Goal: Task Accomplishment & Management: Manage account settings

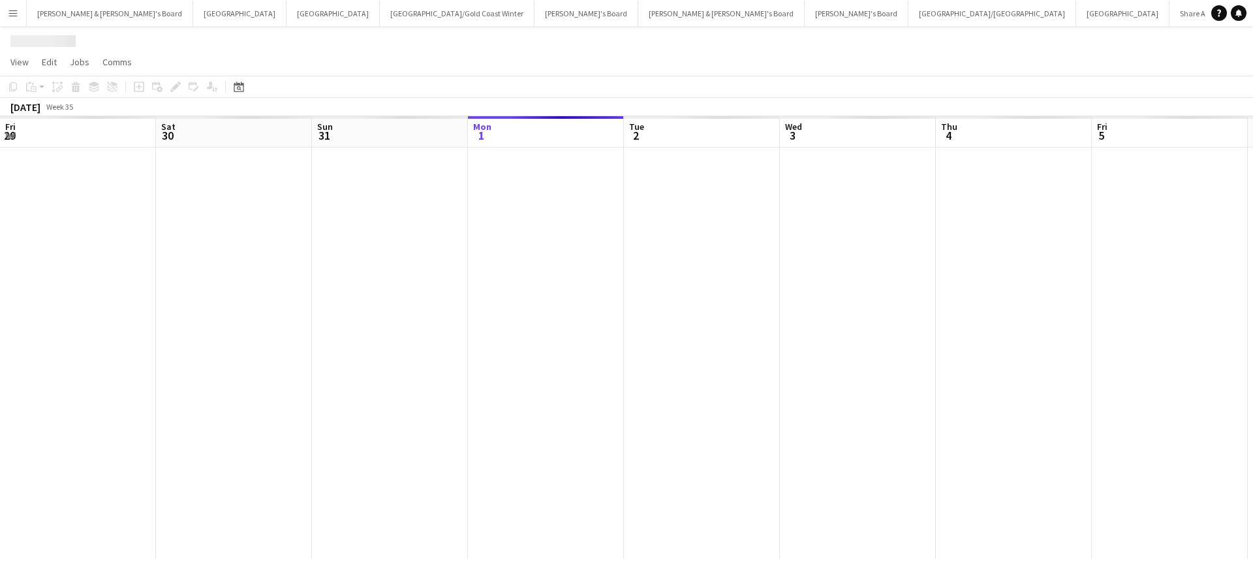
scroll to position [0, 312]
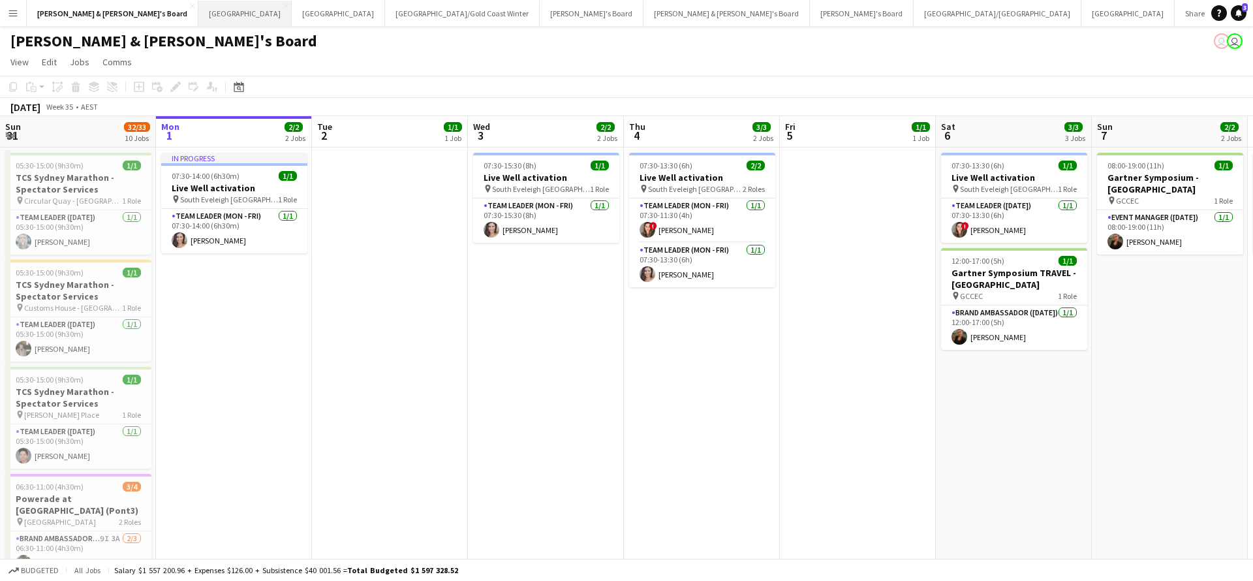
click at [198, 16] on button "Sydney Close" at bounding box center [244, 13] width 93 height 25
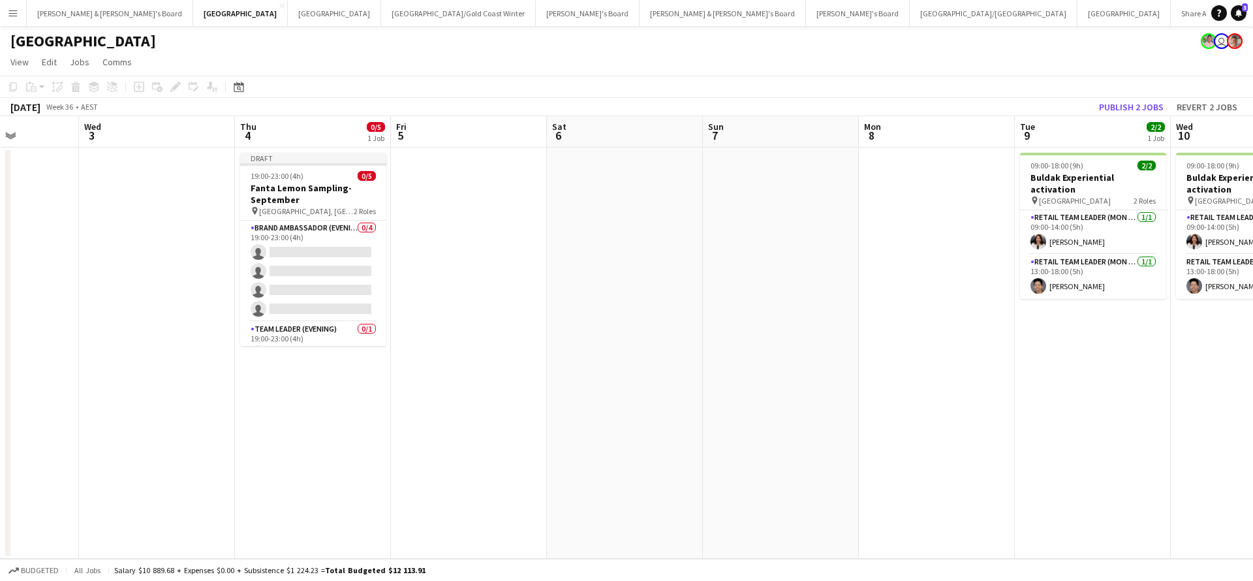
scroll to position [0, 397]
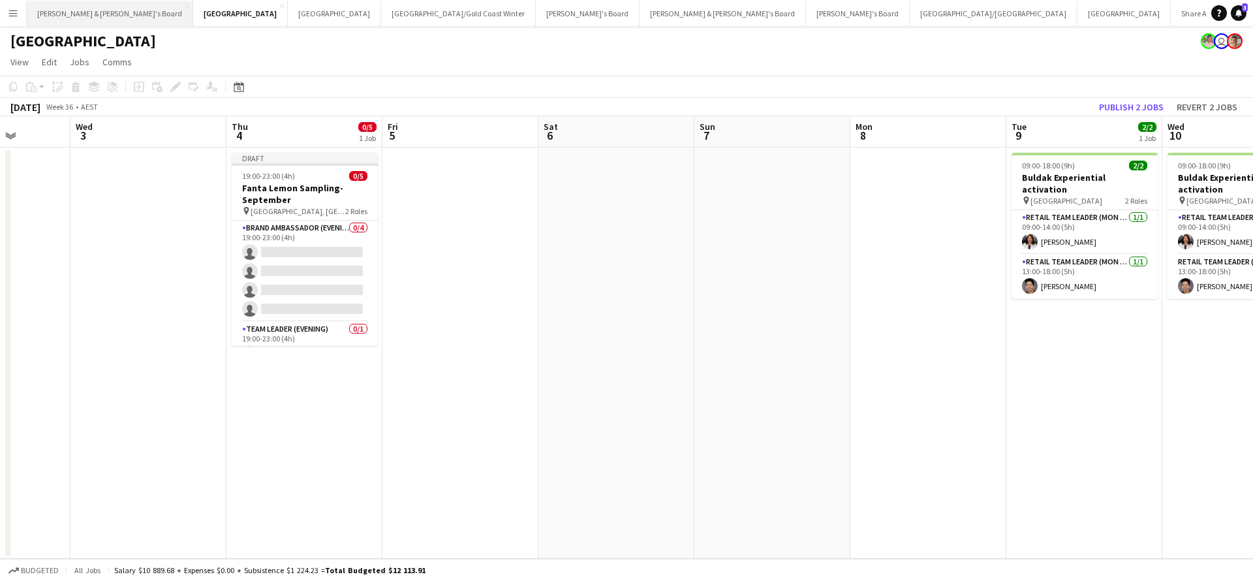
click at [84, 15] on button "[PERSON_NAME] & [PERSON_NAME]'s Board Close" at bounding box center [110, 13] width 166 height 25
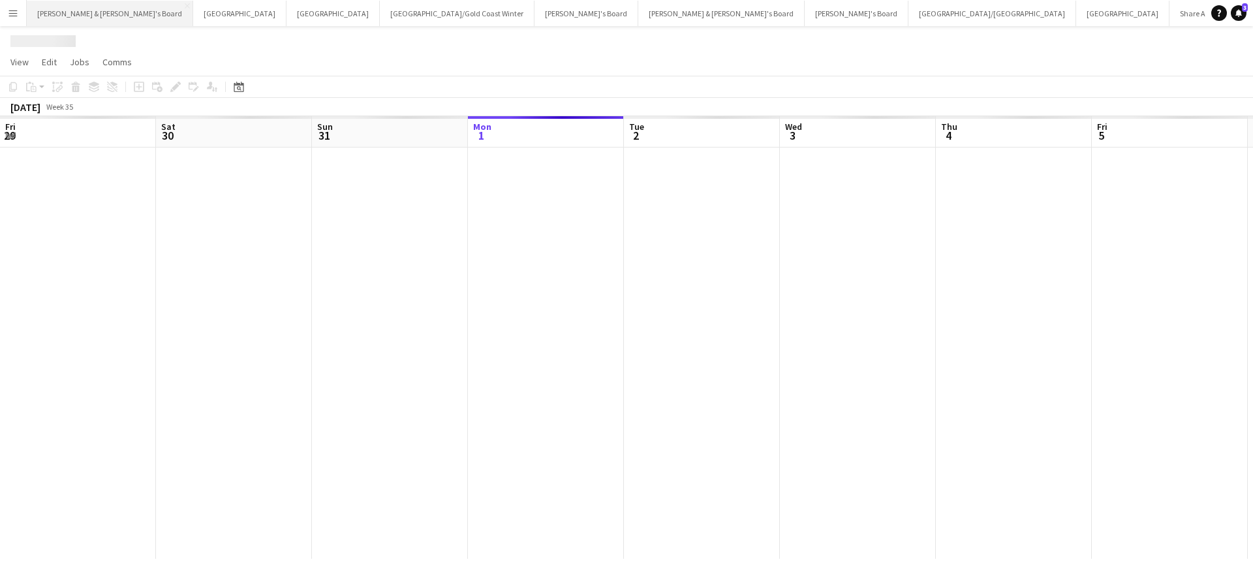
scroll to position [0, 312]
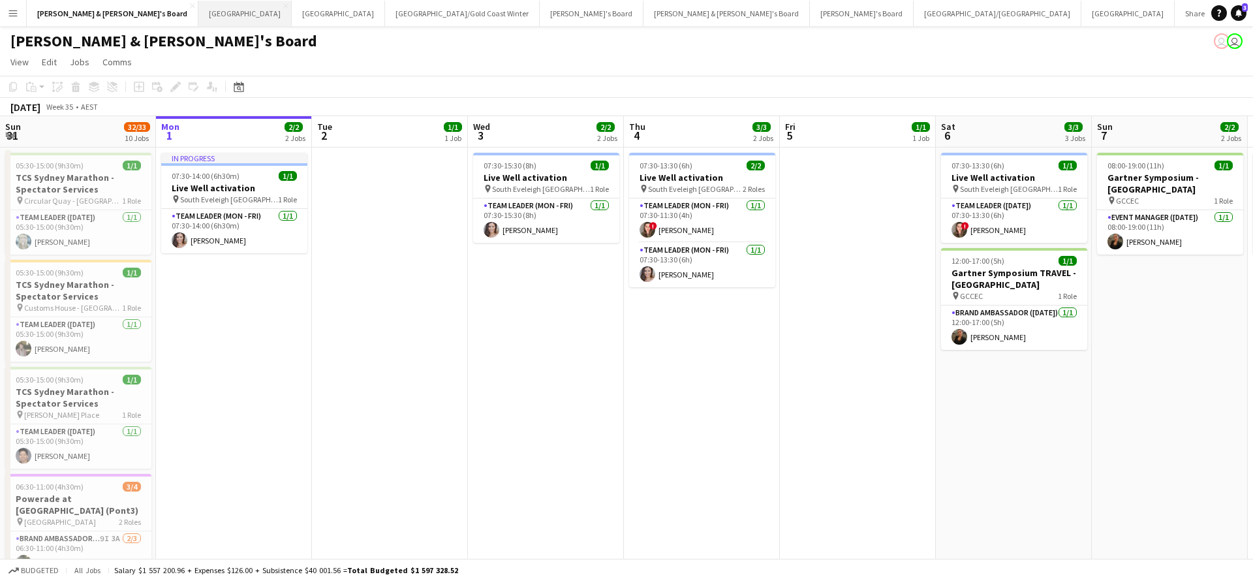
click at [198, 16] on button "Sydney Close" at bounding box center [244, 13] width 93 height 25
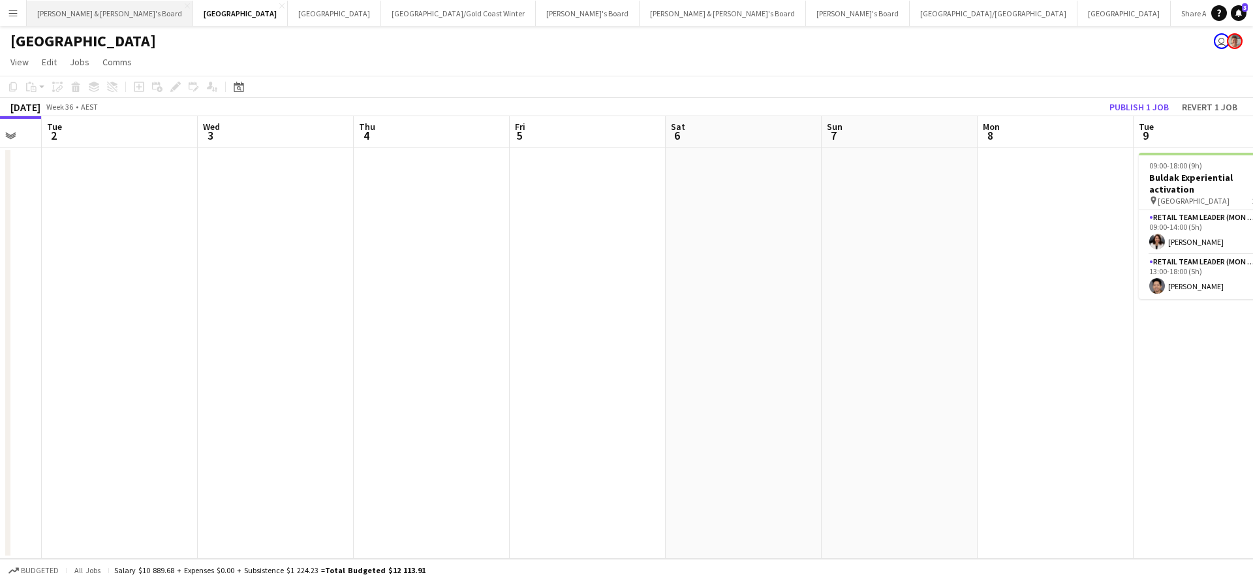
click at [94, 18] on button "[PERSON_NAME] & [PERSON_NAME]'s Board Close" at bounding box center [110, 13] width 166 height 25
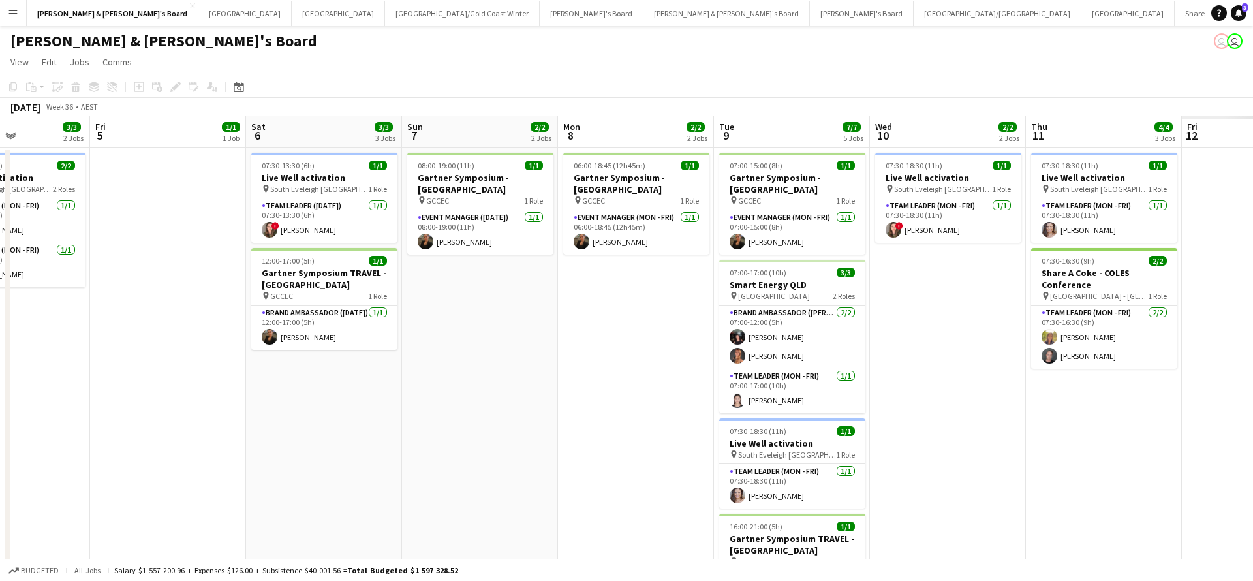
scroll to position [0, 379]
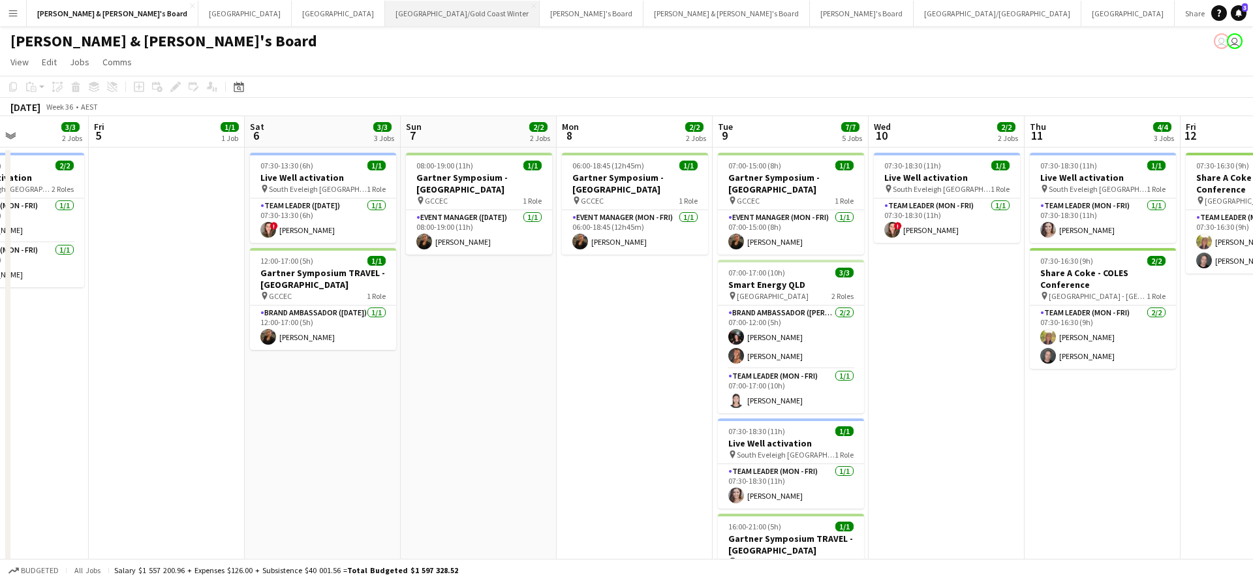
click at [385, 18] on button "[GEOGRAPHIC_DATA]/[GEOGRAPHIC_DATA] Winter Close" at bounding box center [462, 13] width 155 height 25
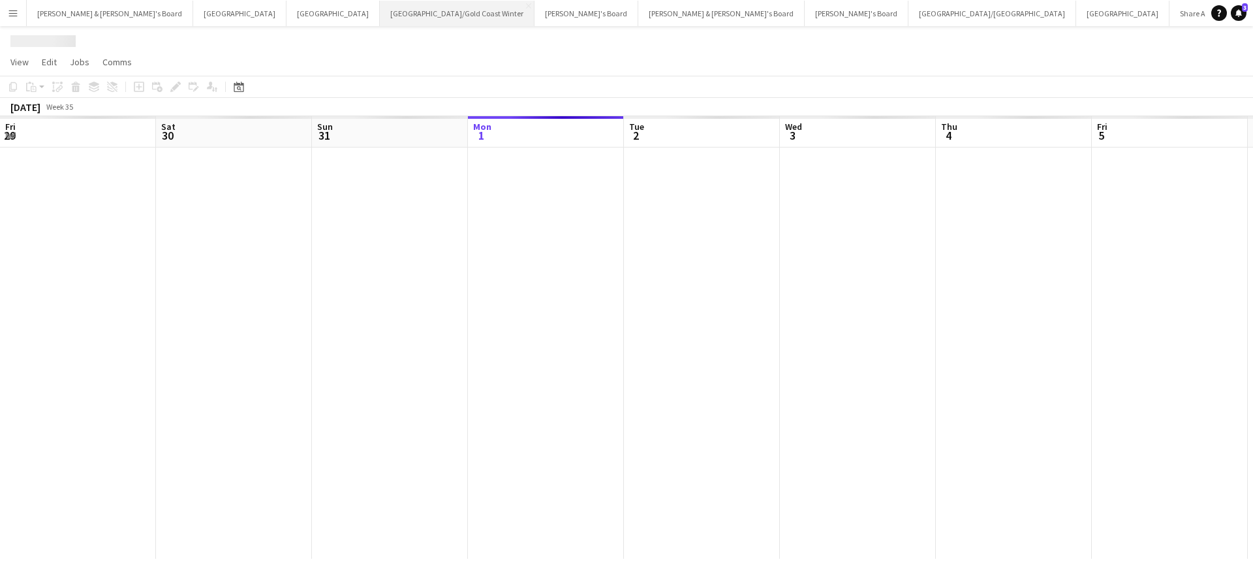
scroll to position [0, 312]
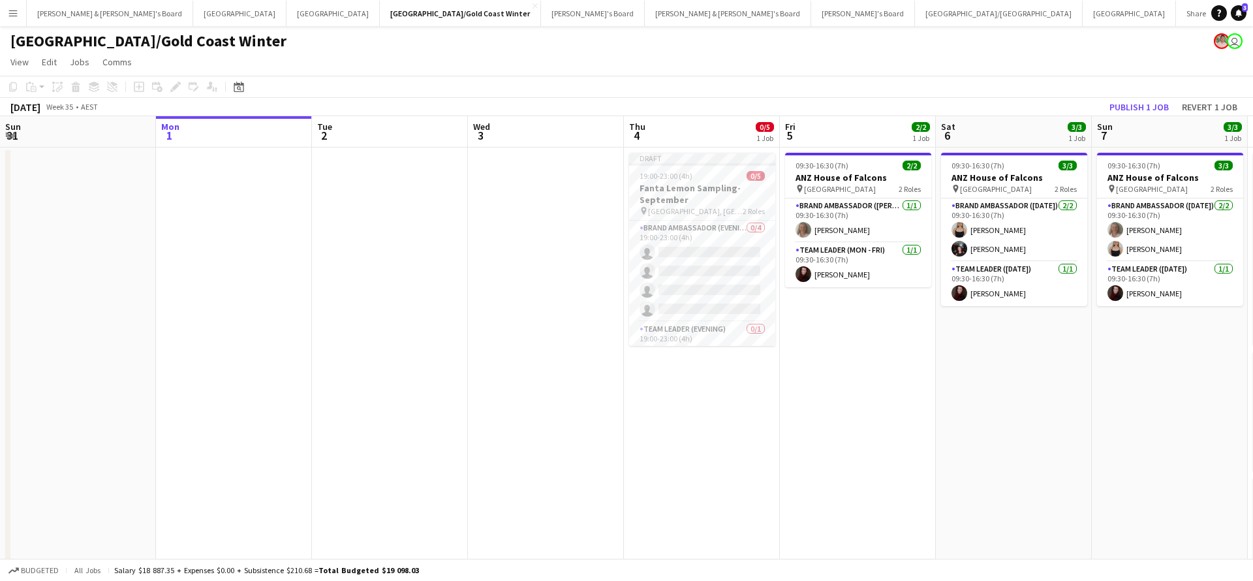
click at [845, 386] on app-date-cell "09:30-16:30 (7h) 2/2 ANZ House of Falcons pin Brisbane 2 Roles Brand Ambassador…" at bounding box center [858, 393] width 156 height 492
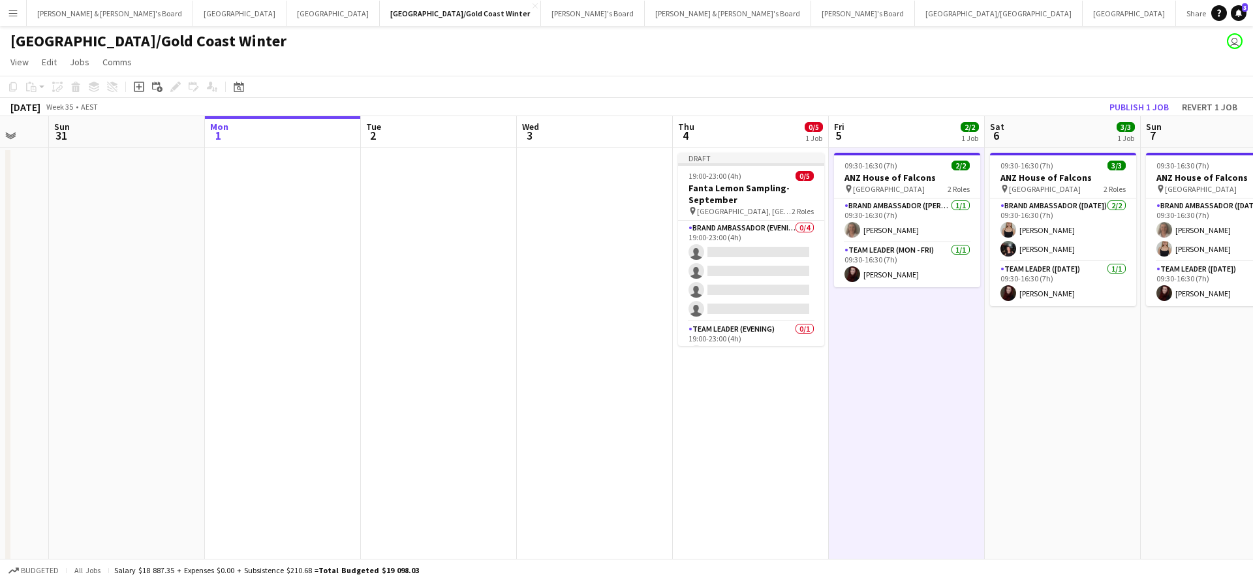
scroll to position [0, 405]
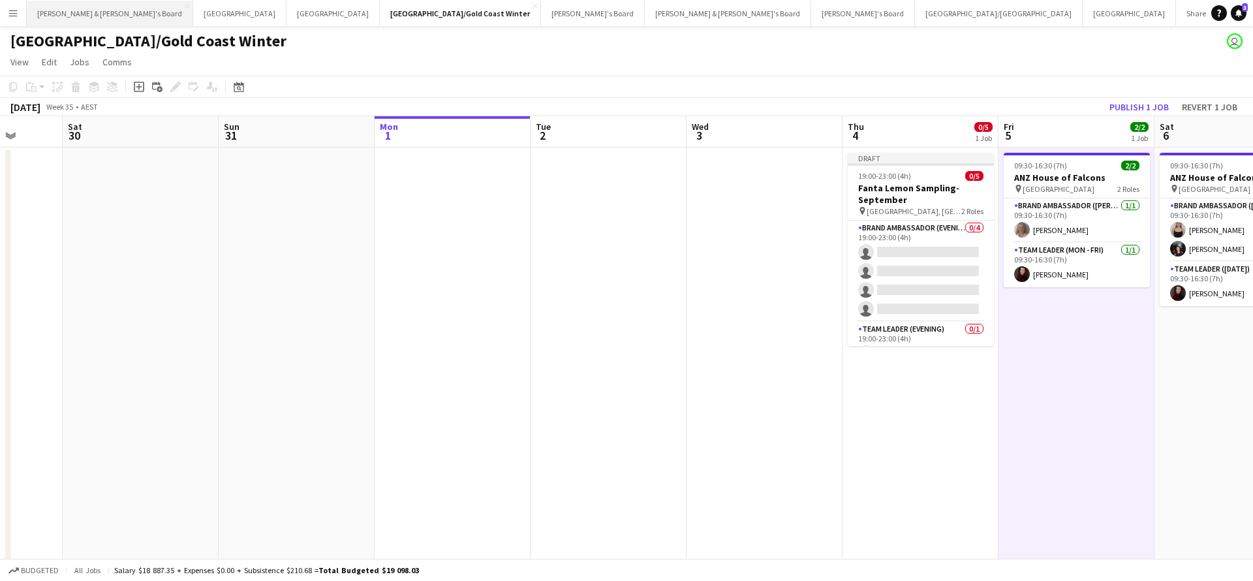
click at [85, 14] on button "[PERSON_NAME] & [PERSON_NAME]'s Board Close" at bounding box center [110, 13] width 166 height 25
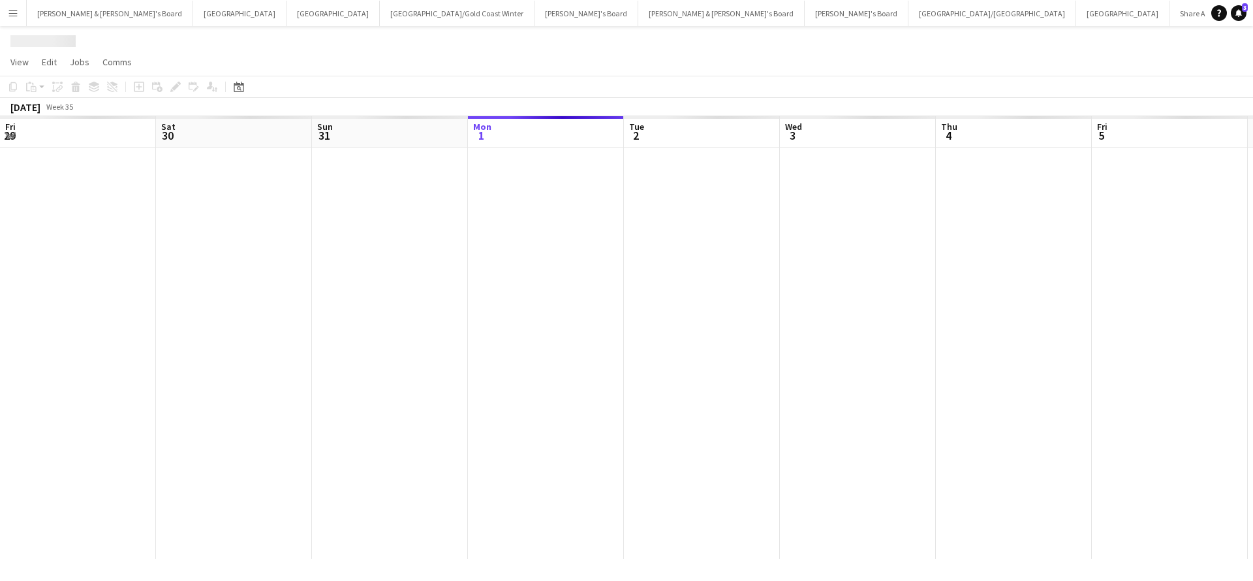
scroll to position [0, 312]
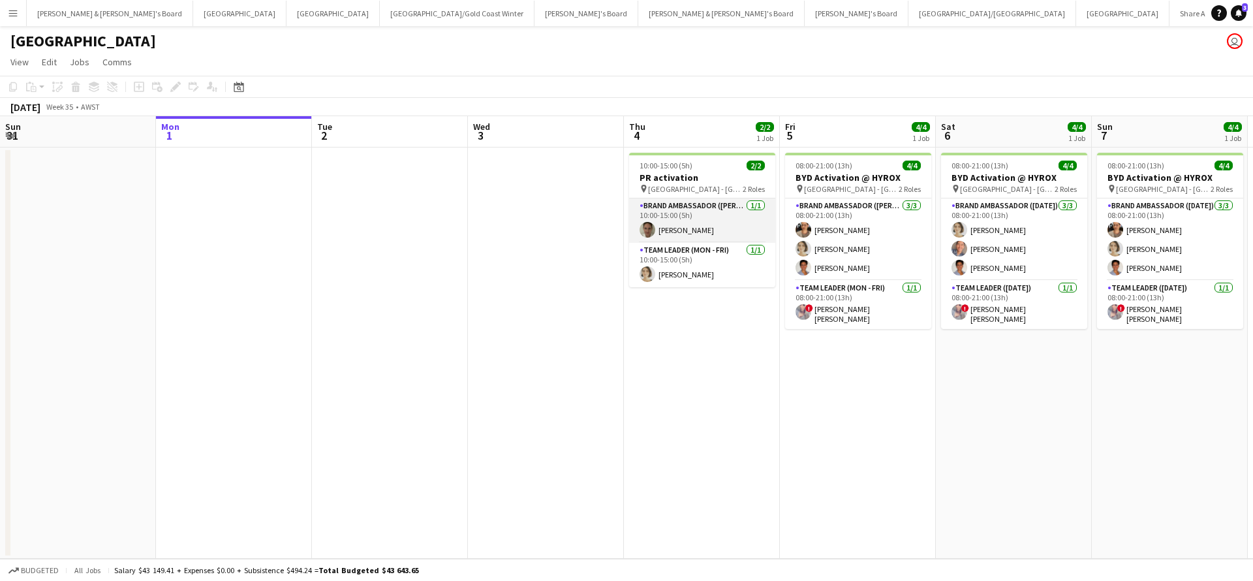
click at [705, 228] on app-card-role "Brand Ambassador (Mon - Fri) [DATE] 10:00-15:00 (5h) [PERSON_NAME]" at bounding box center [702, 220] width 146 height 44
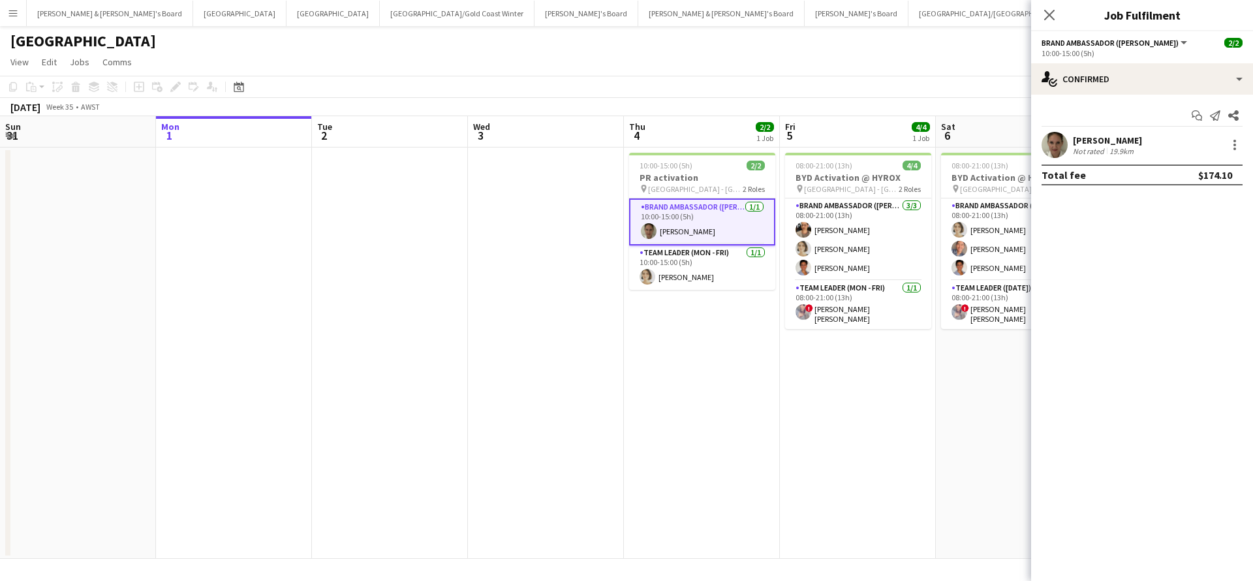
click at [1102, 147] on div "Not rated" at bounding box center [1089, 151] width 34 height 10
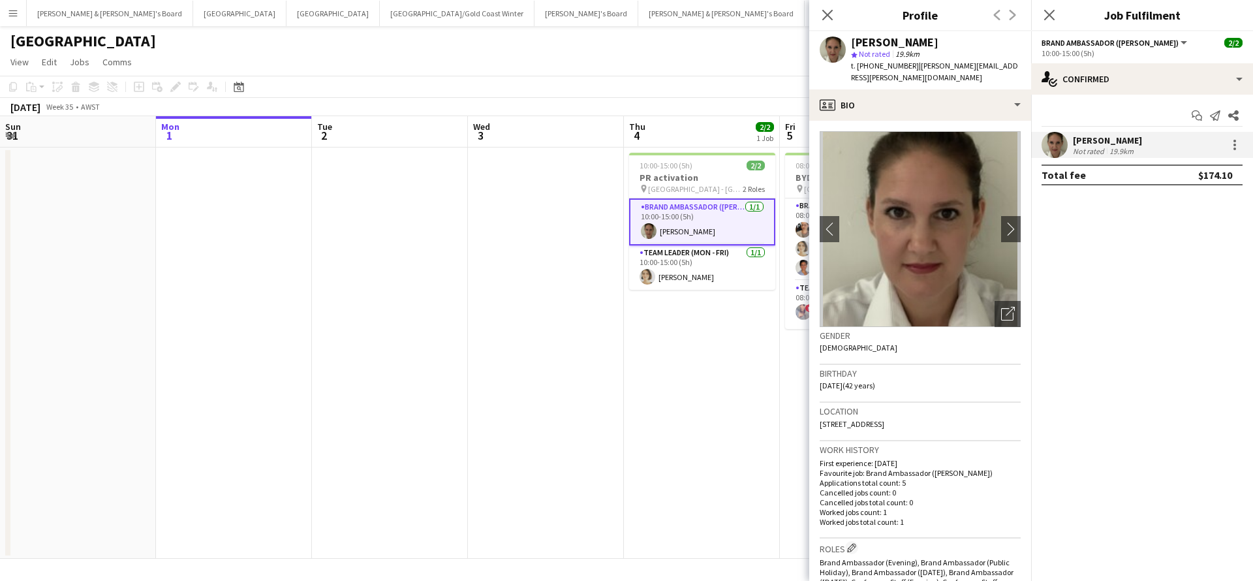
click at [702, 374] on app-date-cell "10:00-15:00 (5h) 2/2 PR activation pin Perth - WA 2 Roles Brand Ambassador (Mon…" at bounding box center [702, 352] width 156 height 411
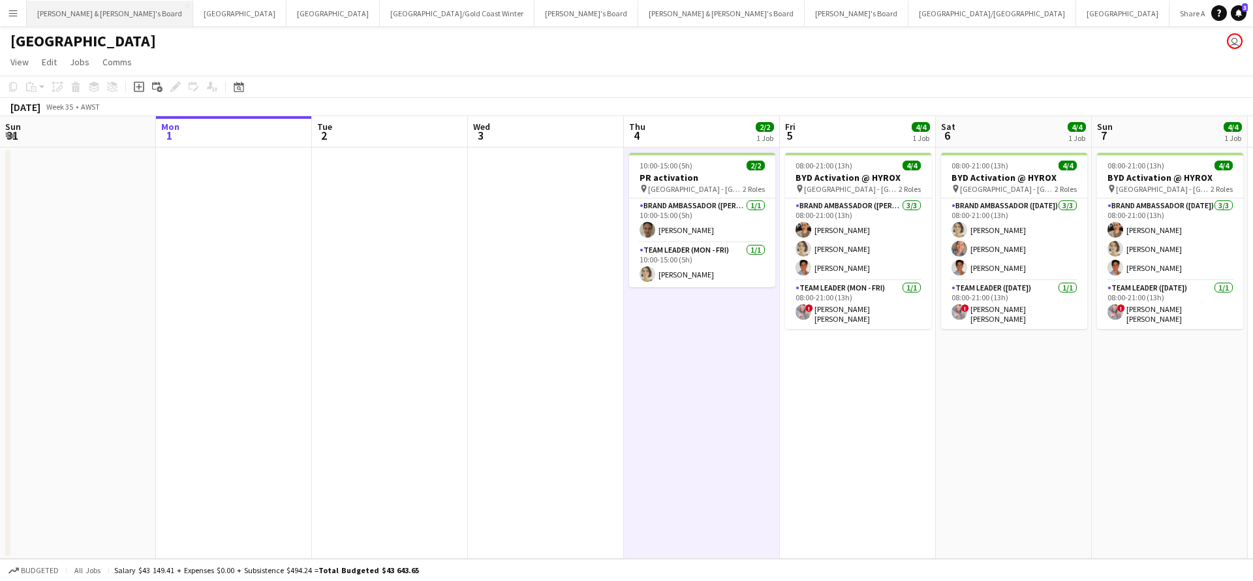
click at [93, 13] on button "[PERSON_NAME] & [PERSON_NAME]'s Board Close" at bounding box center [110, 13] width 166 height 25
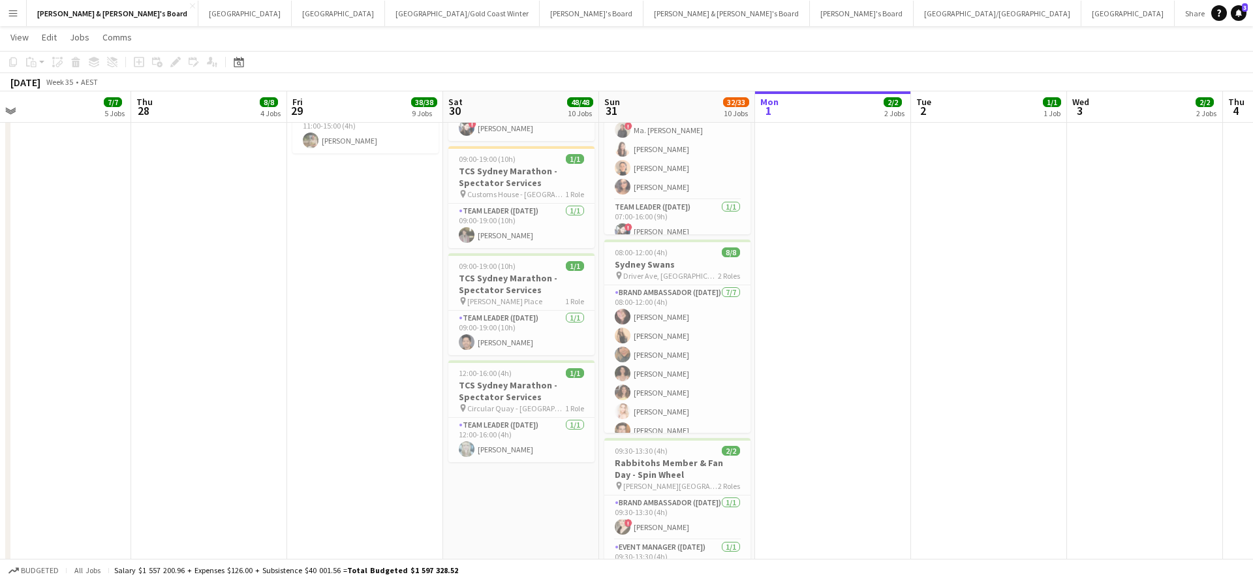
scroll to position [1008, 0]
click at [515, 335] on app-card-role "Team Leader ([DATE]) [DATE] 09:00-19:00 (10h) [PERSON_NAME]" at bounding box center [521, 333] width 146 height 44
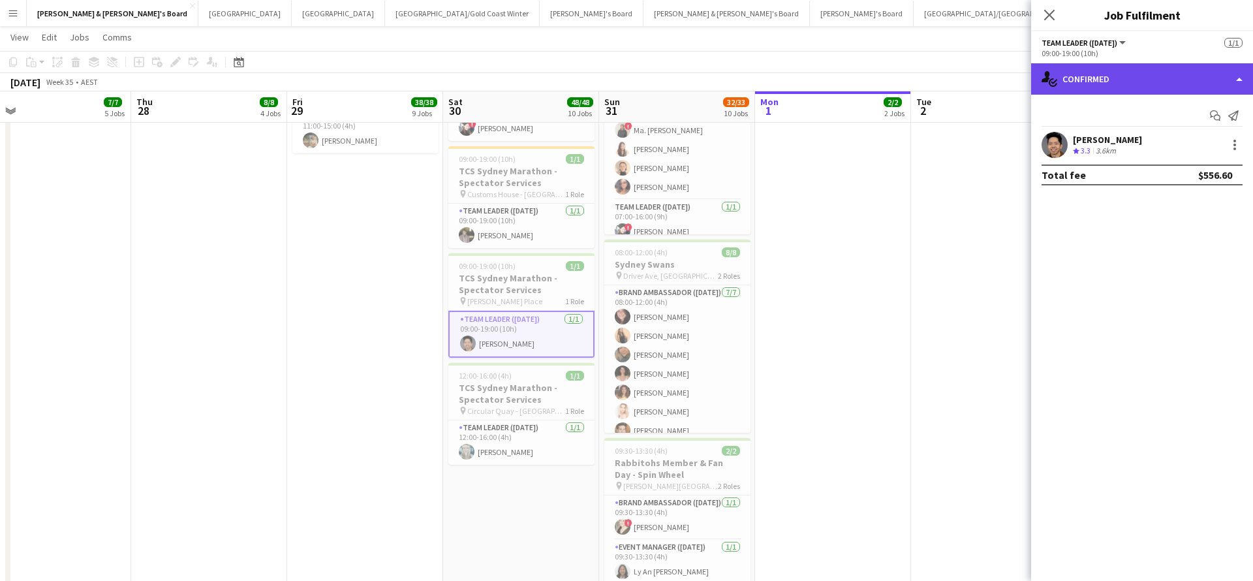
click at [1128, 82] on div "single-neutral-actions-check-2 Confirmed" at bounding box center [1142, 78] width 222 height 31
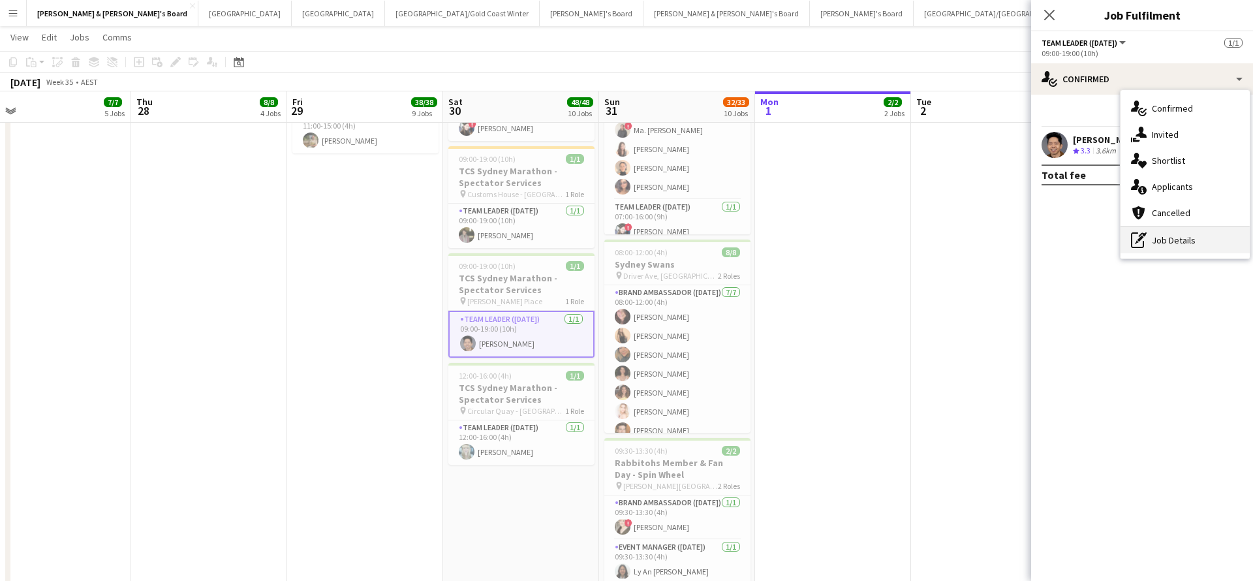
click at [1183, 242] on div "pen-write Job Details" at bounding box center [1184, 240] width 129 height 26
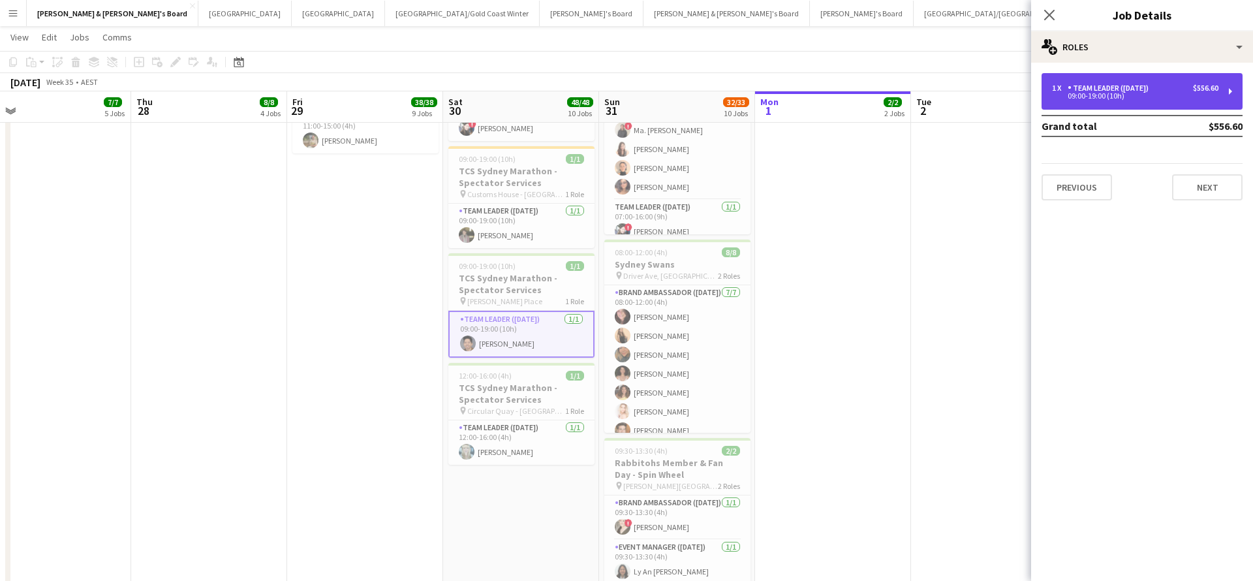
click at [1140, 92] on div "Team Leader ([DATE])" at bounding box center [1110, 88] width 86 height 9
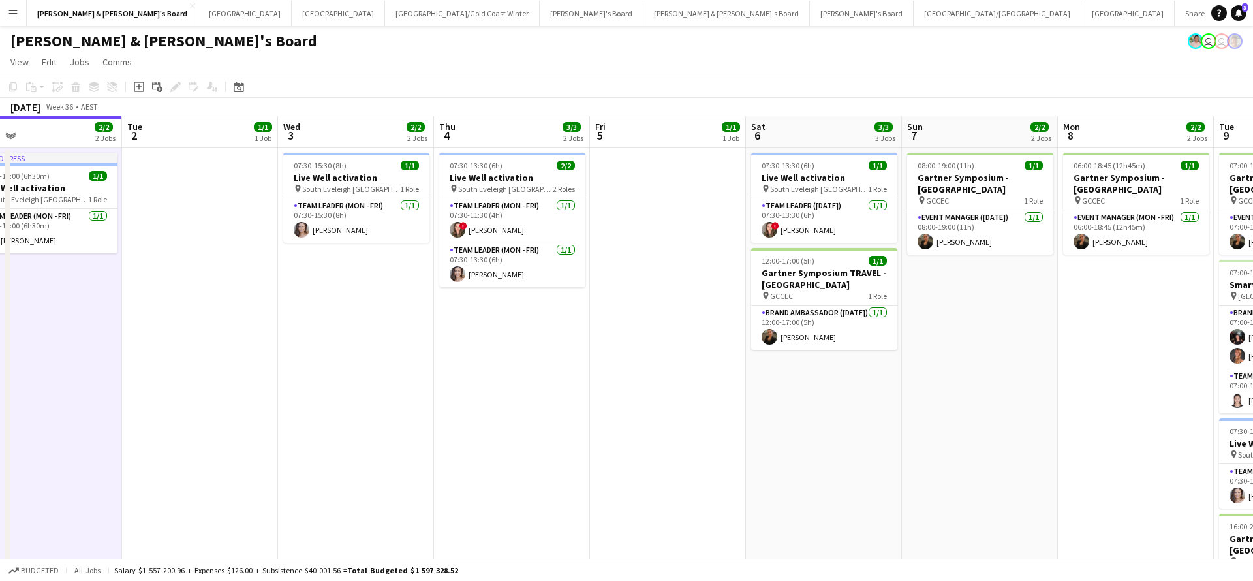
scroll to position [0, 363]
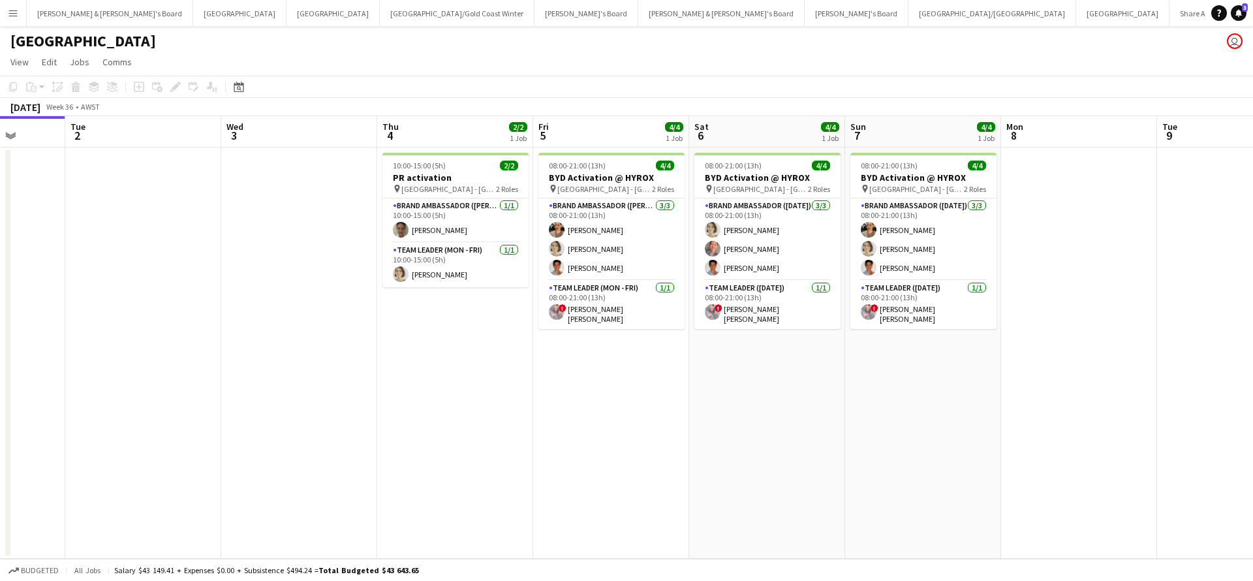
scroll to position [0, 559]
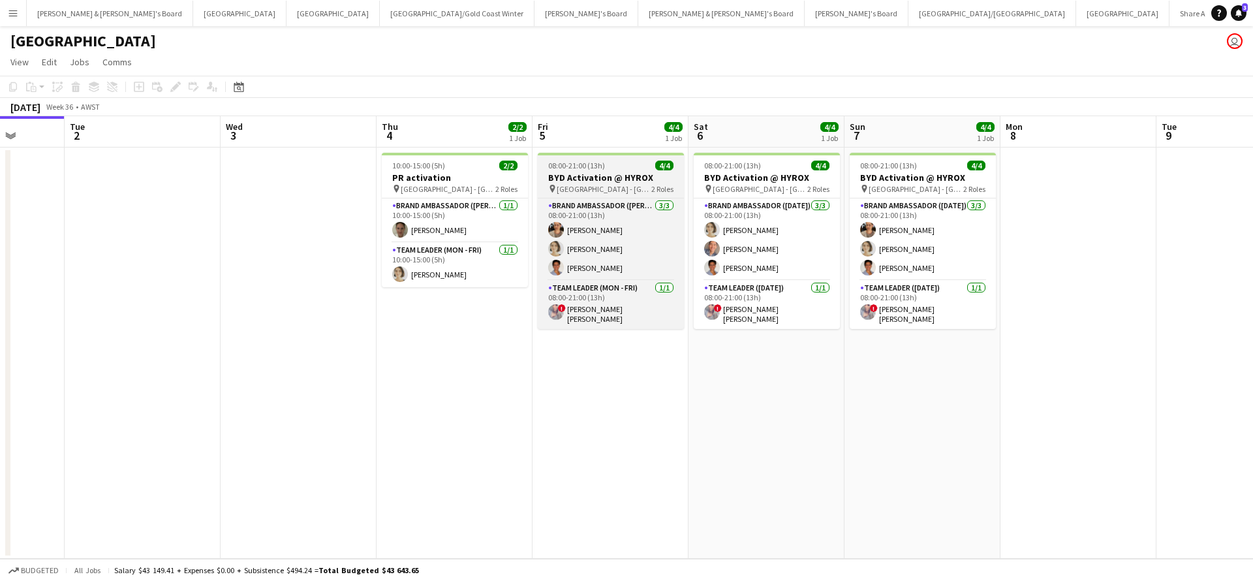
click at [609, 183] on div "pin [GEOGRAPHIC_DATA] - WA 2 Roles" at bounding box center [611, 188] width 146 height 10
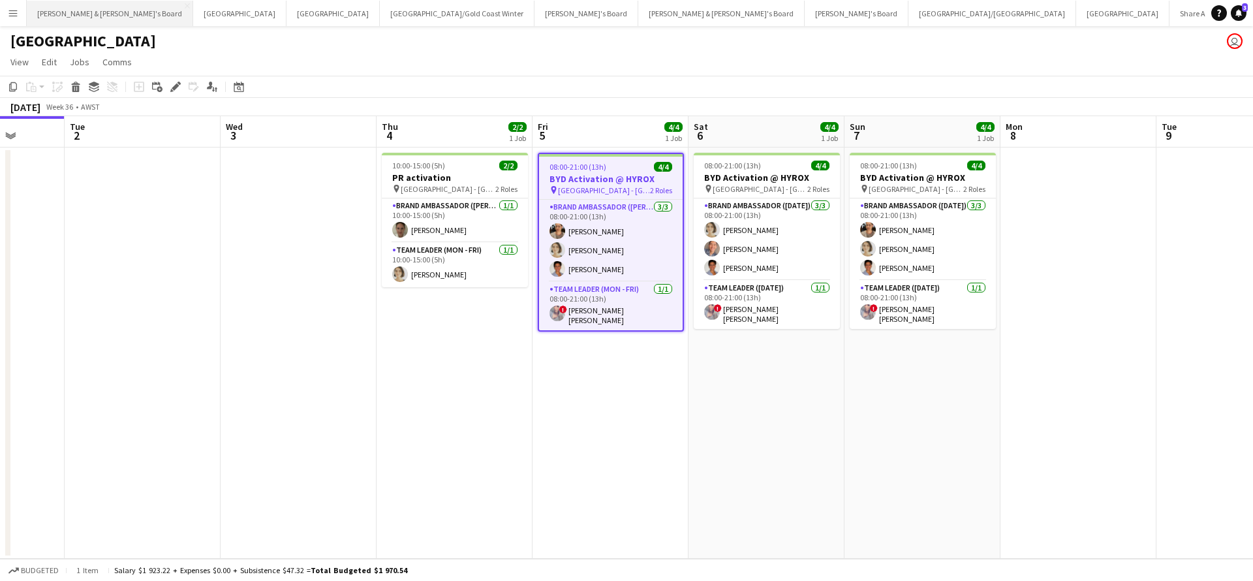
click at [76, 18] on button "[PERSON_NAME] & [PERSON_NAME]'s Board Close" at bounding box center [110, 13] width 166 height 25
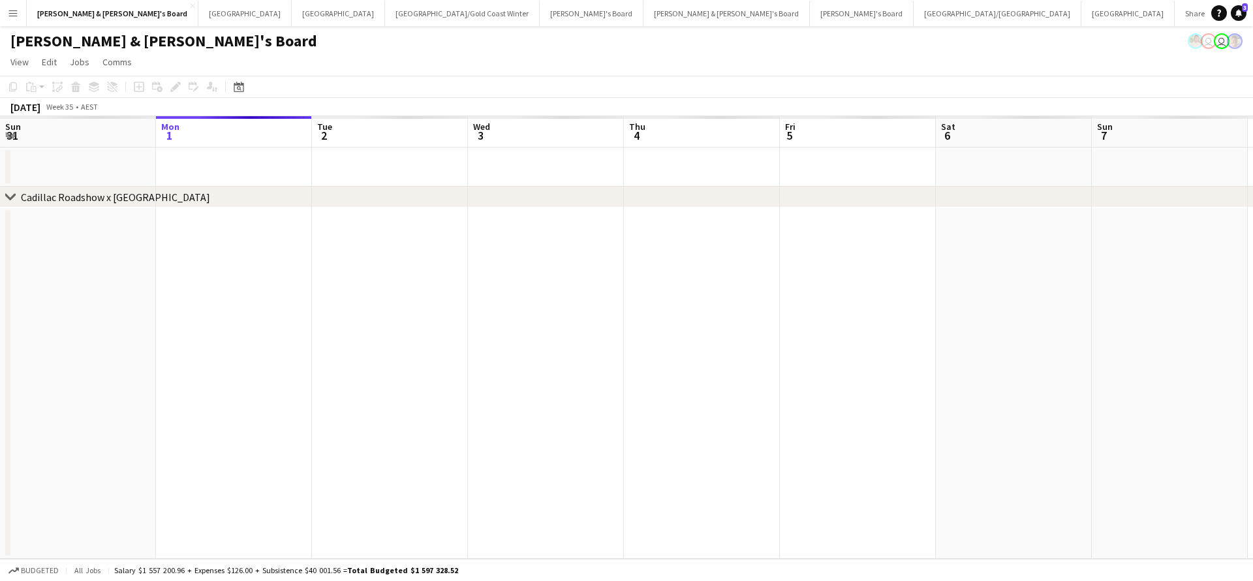
scroll to position [0, 397]
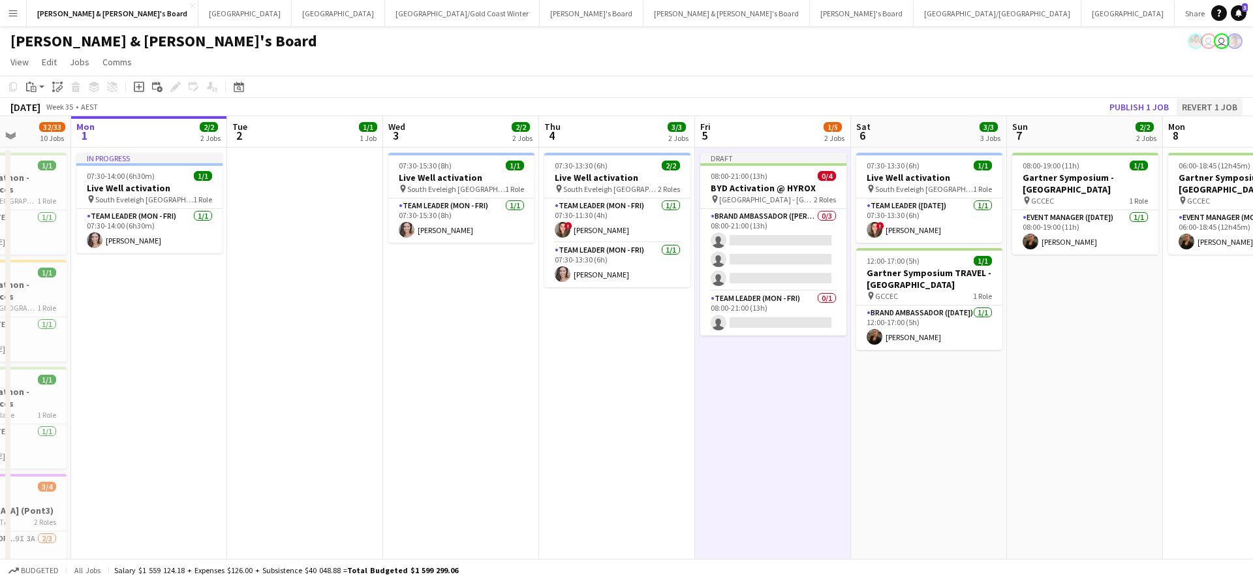
click at [1215, 100] on button "Revert 1 job" at bounding box center [1209, 107] width 66 height 17
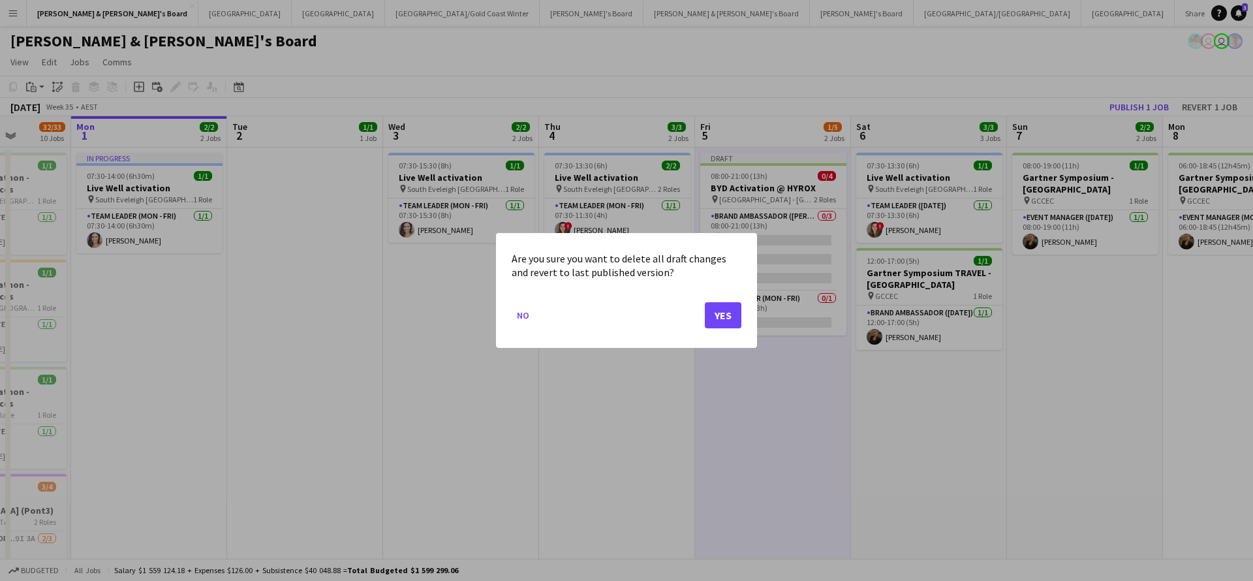
click at [716, 314] on button "Yes" at bounding box center [723, 315] width 37 height 26
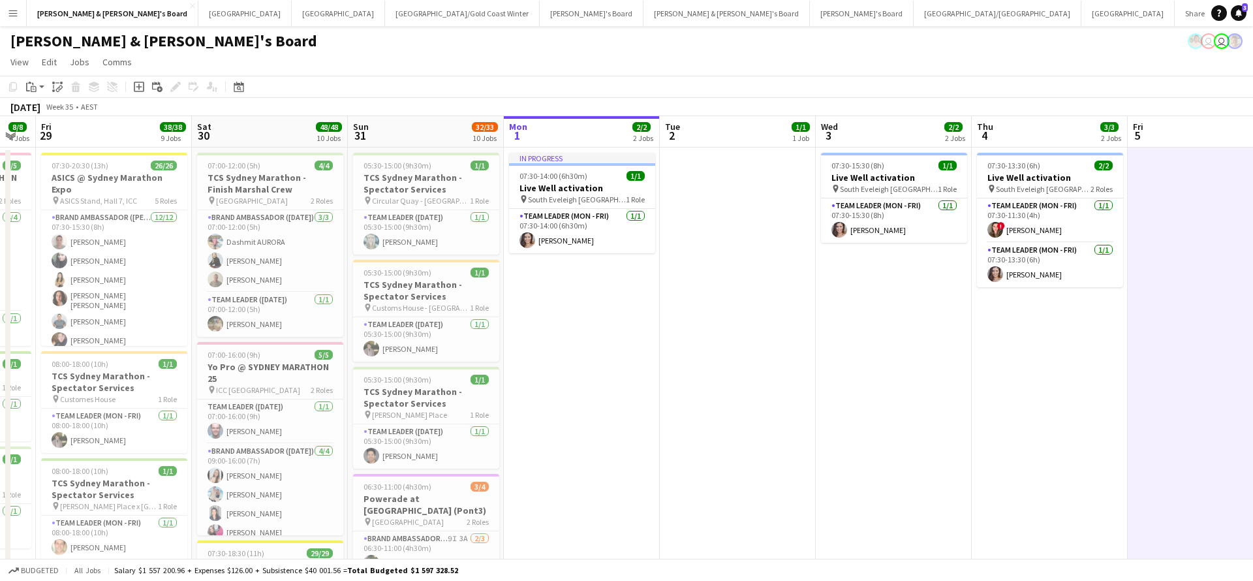
scroll to position [0, 271]
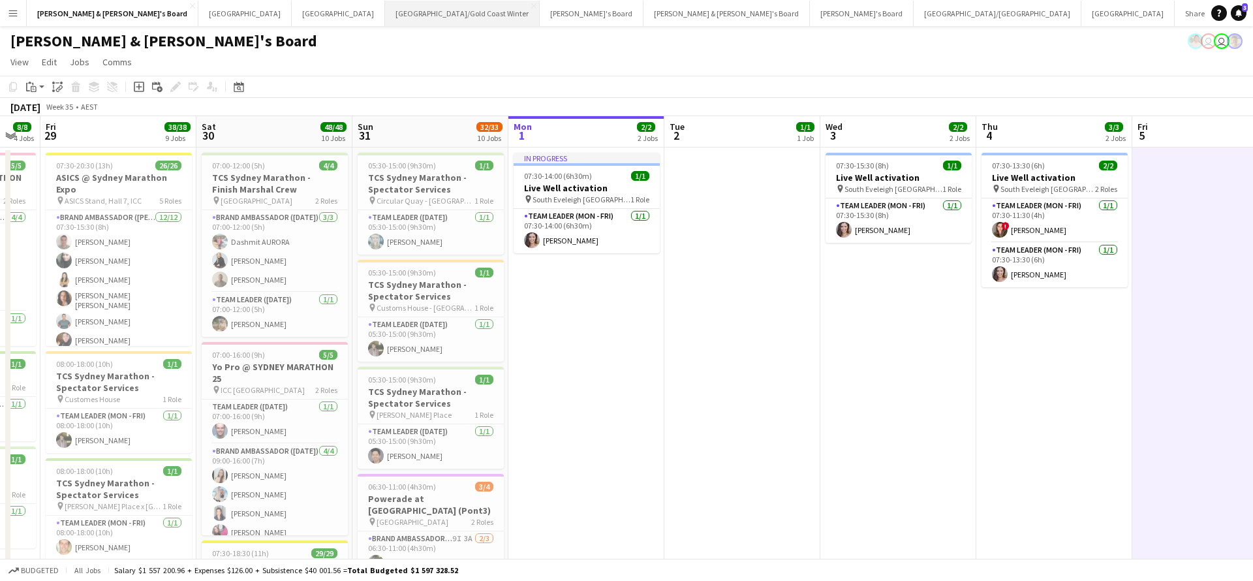
click at [385, 14] on button "[GEOGRAPHIC_DATA]/[GEOGRAPHIC_DATA] Winter Close" at bounding box center [462, 13] width 155 height 25
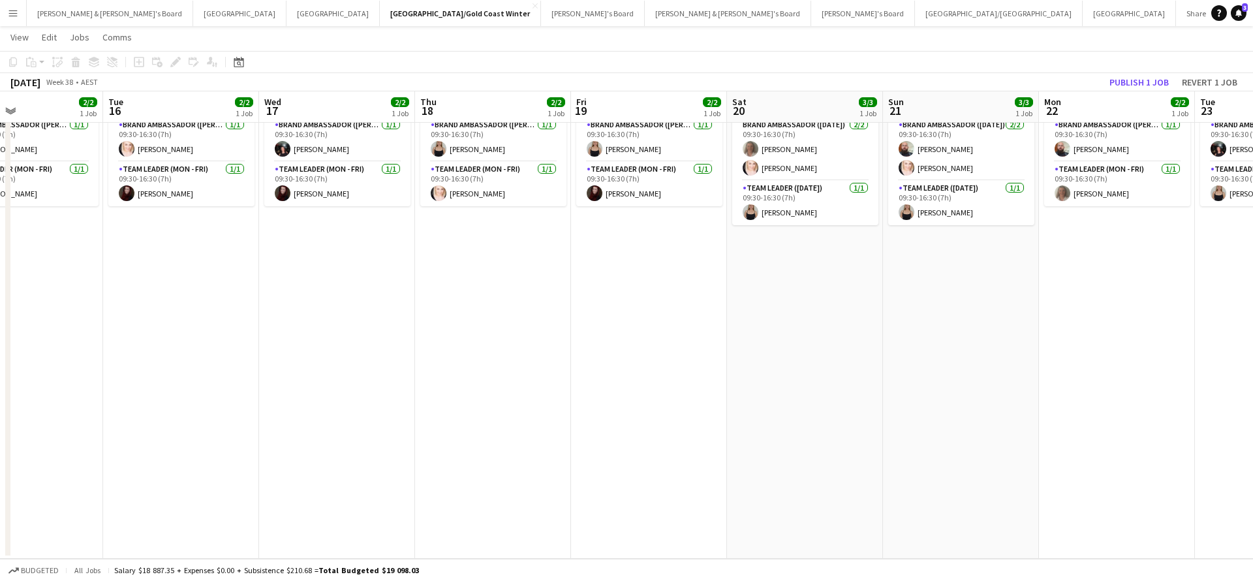
scroll to position [0, 356]
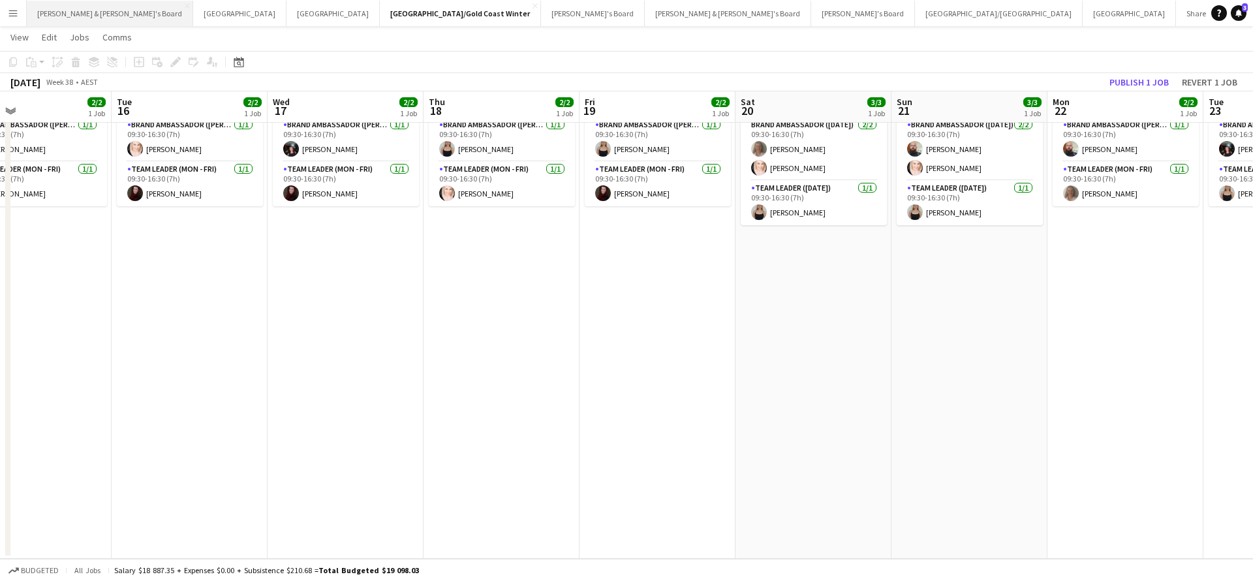
click at [97, 19] on button "[PERSON_NAME] & [PERSON_NAME]'s Board Close" at bounding box center [110, 13] width 166 height 25
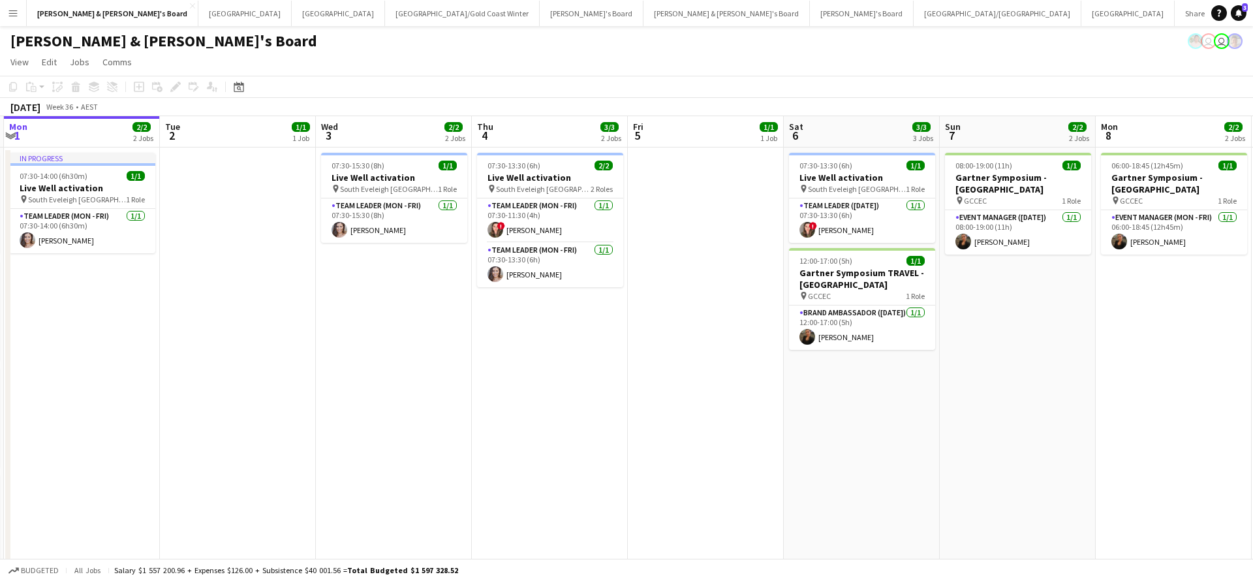
scroll to position [0, 406]
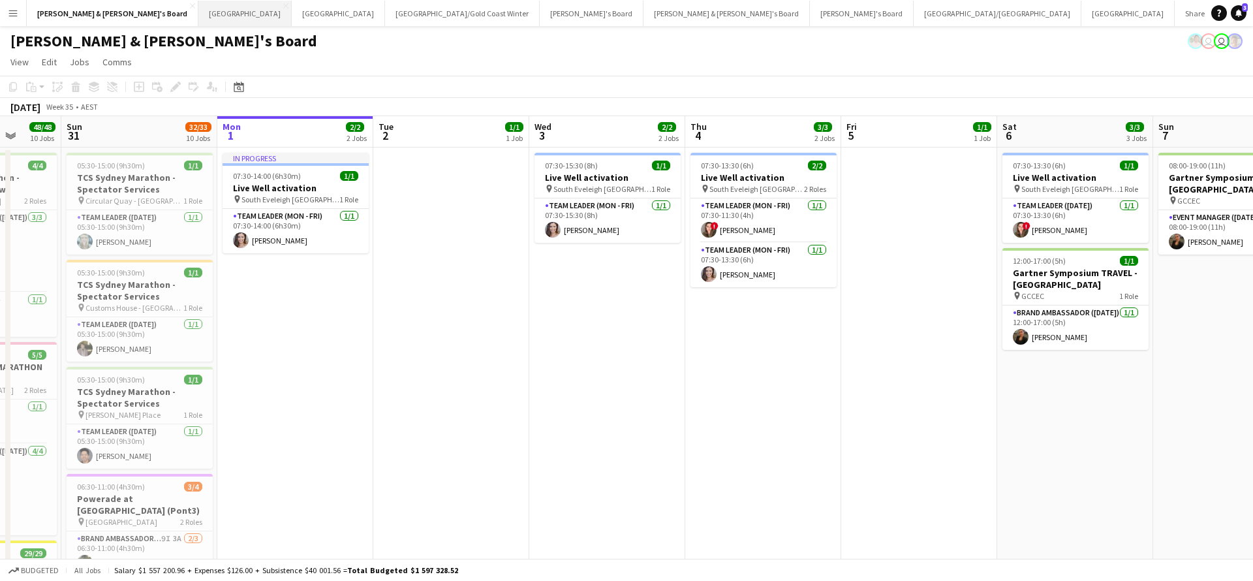
click at [198, 9] on button "Sydney Close" at bounding box center [244, 13] width 93 height 25
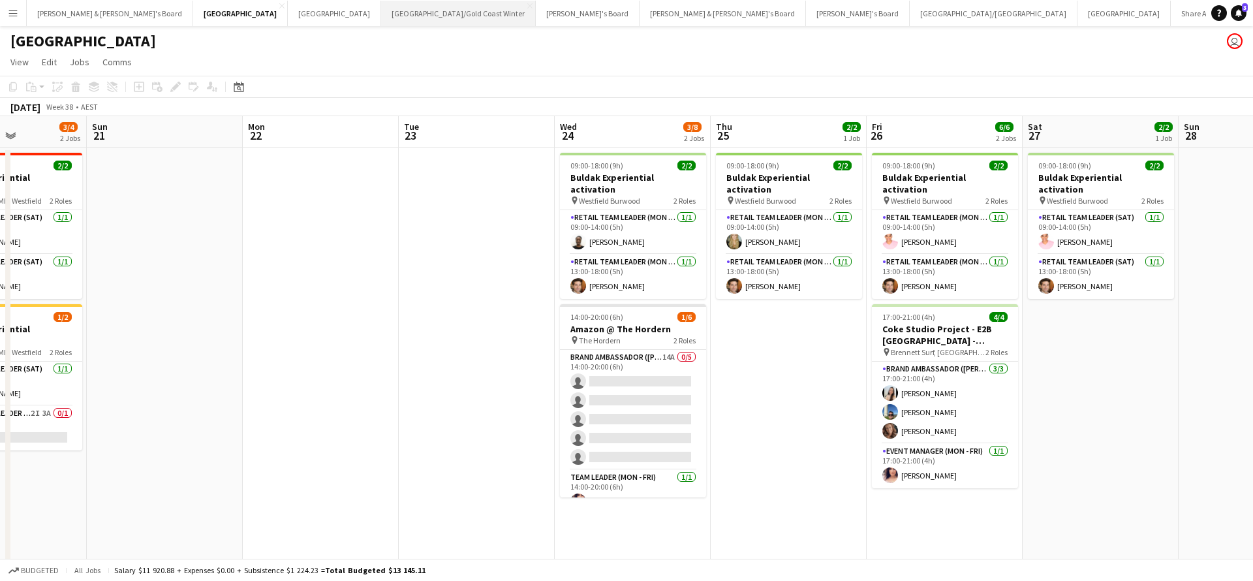
click at [381, 14] on button "[GEOGRAPHIC_DATA]/[GEOGRAPHIC_DATA] Winter Close" at bounding box center [458, 13] width 155 height 25
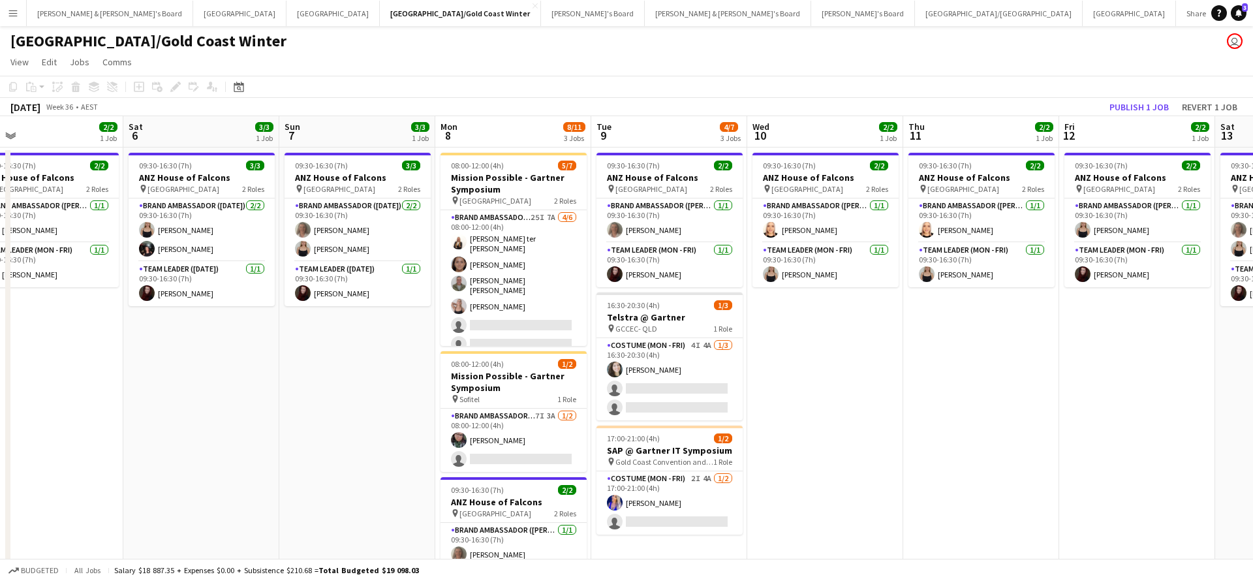
scroll to position [0, 524]
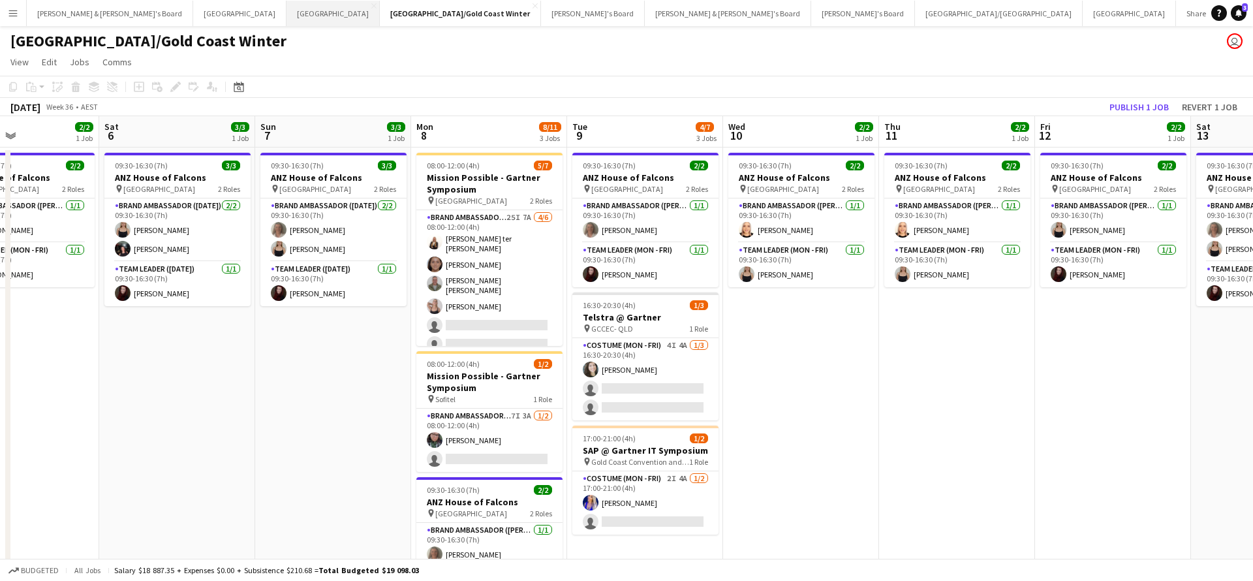
click at [286, 18] on button "Melbourne Close" at bounding box center [332, 13] width 93 height 25
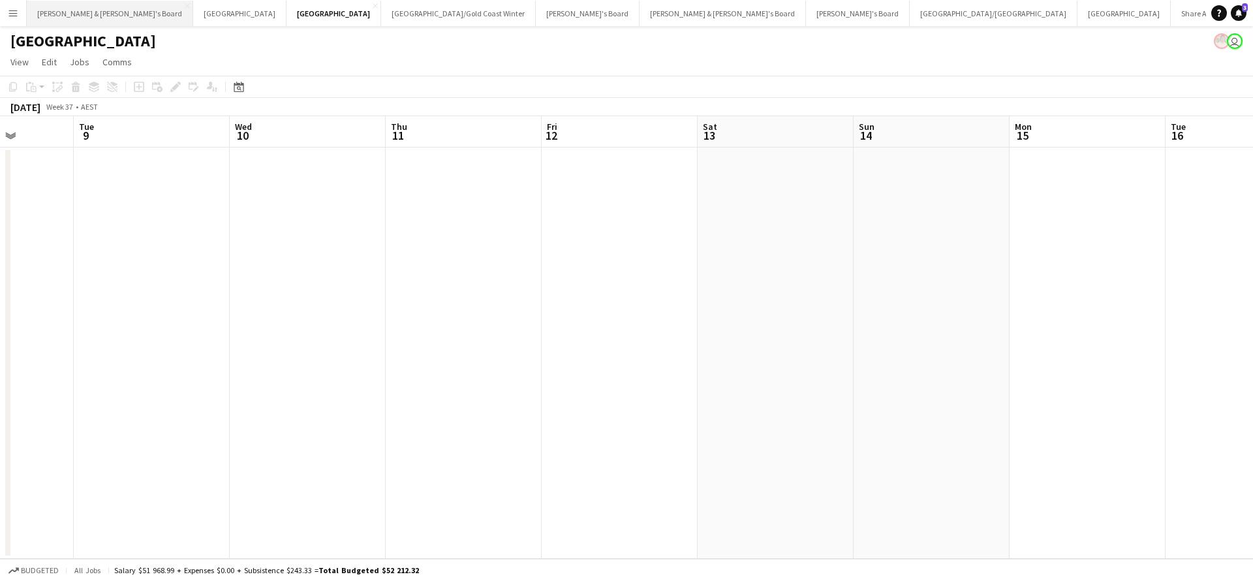
click at [59, 13] on button "[PERSON_NAME] & [PERSON_NAME]'s Board Close" at bounding box center [110, 13] width 166 height 25
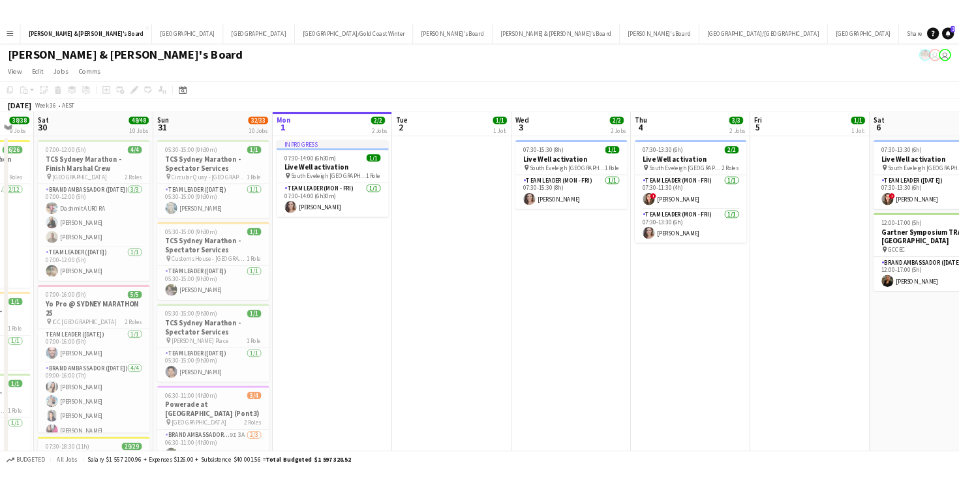
scroll to position [0, 385]
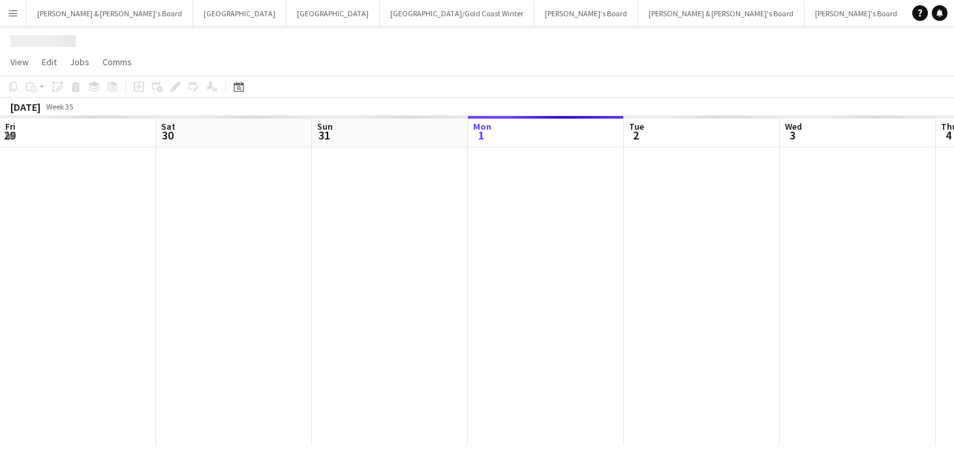
scroll to position [0, 312]
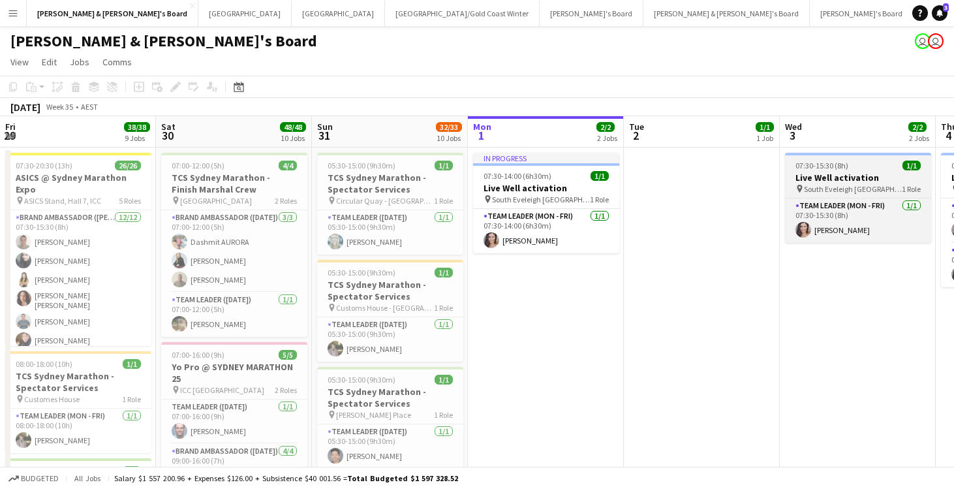
scroll to position [0, 312]
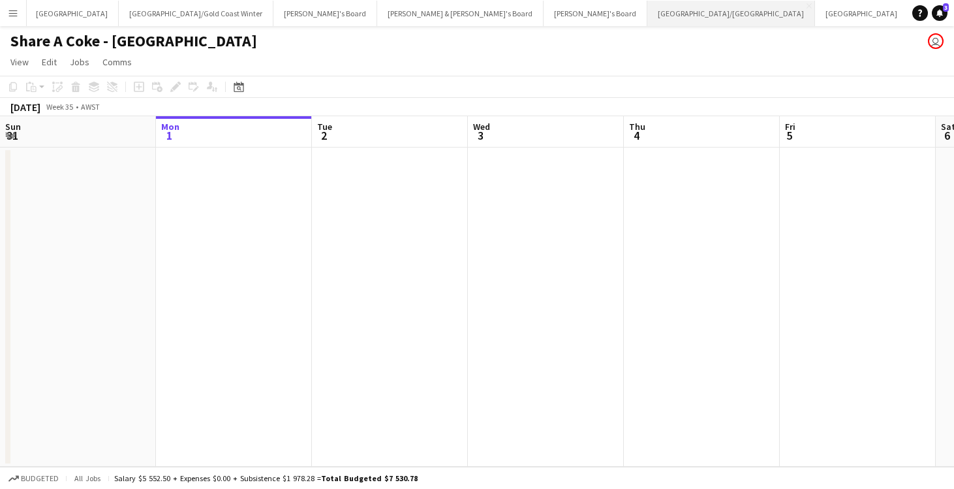
scroll to position [0, 260]
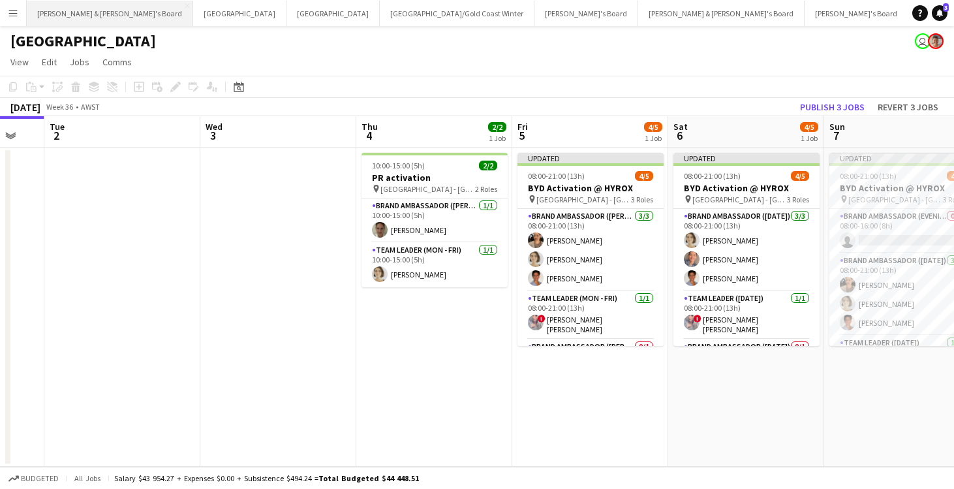
click at [77, 18] on button "[PERSON_NAME] & [PERSON_NAME]'s Board Close" at bounding box center [110, 13] width 166 height 25
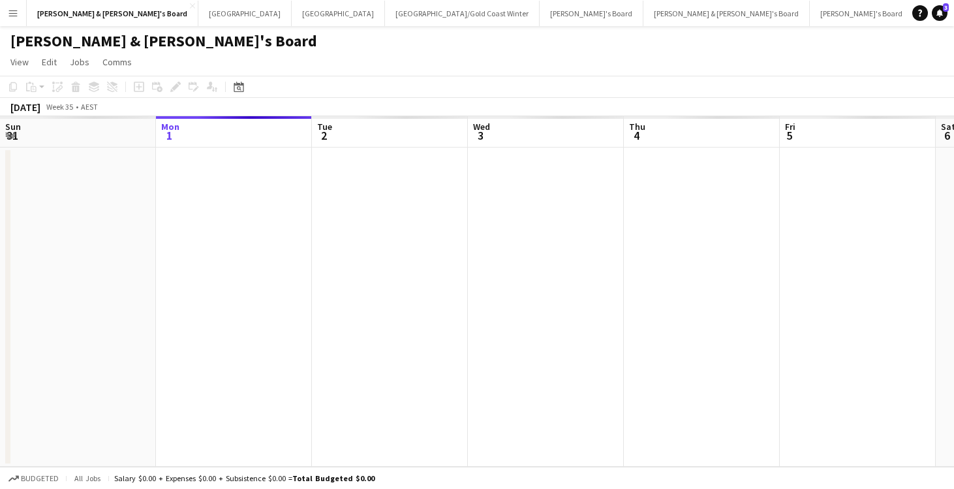
scroll to position [0, 383]
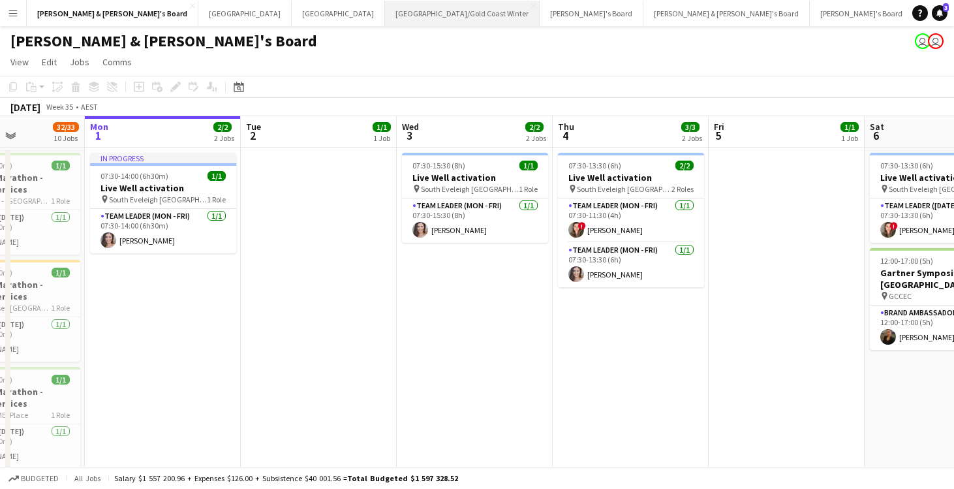
click at [385, 19] on button "[GEOGRAPHIC_DATA]/[GEOGRAPHIC_DATA] Winter Close" at bounding box center [462, 13] width 155 height 25
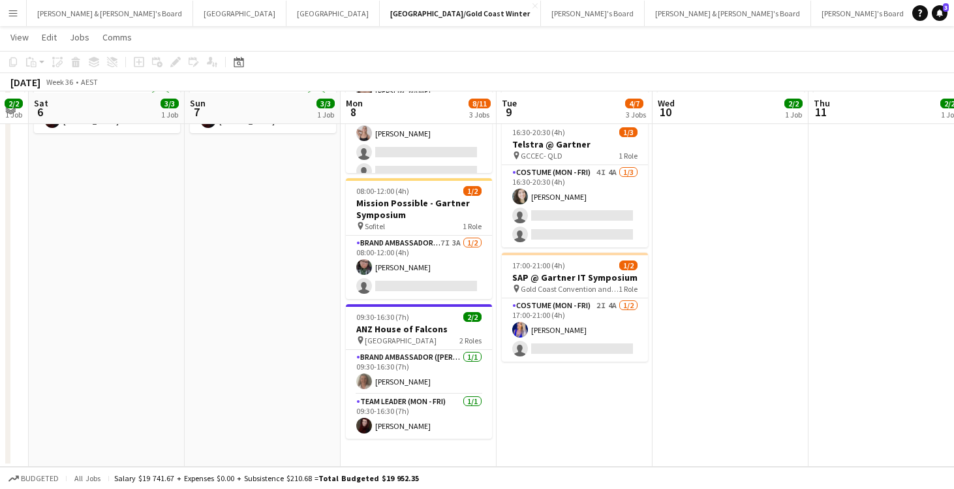
scroll to position [172, 0]
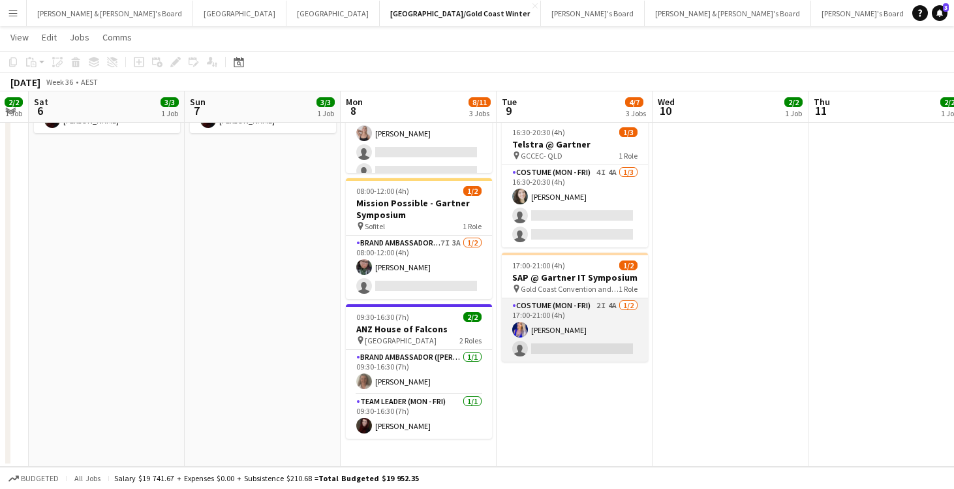
click at [609, 320] on app-card-role "Costume (Mon - Fri) 2I 4A 1/2 17:00-21:00 (4h) Melanie Clarke single-neutral-ac…" at bounding box center [575, 329] width 146 height 63
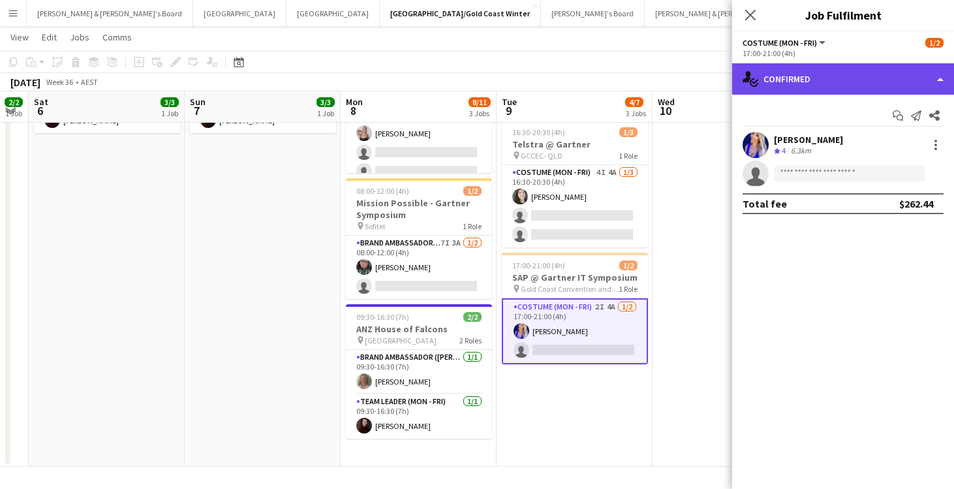
click at [813, 83] on div "single-neutral-actions-check-2 Confirmed" at bounding box center [843, 78] width 222 height 31
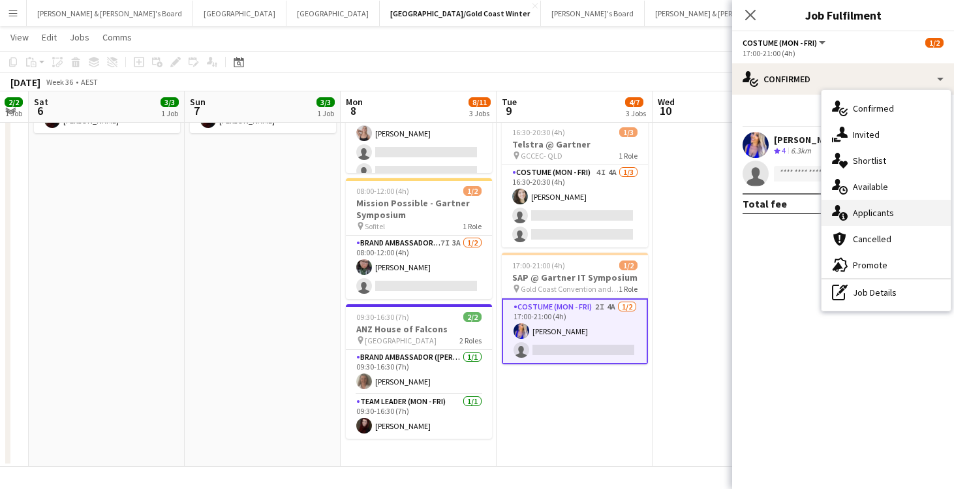
click at [878, 215] on div "single-neutral-actions-information Applicants" at bounding box center [885, 213] width 129 height 26
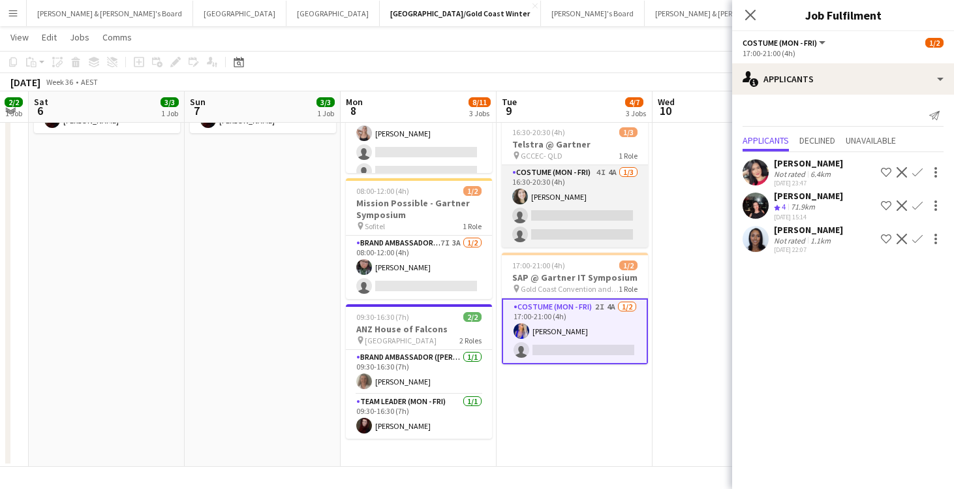
click at [557, 198] on app-card-role "Costume (Mon - Fri) 4I 4A 1/3 16:30-20:30 (4h) Tessa Cowan single-neutral-actio…" at bounding box center [575, 206] width 146 height 82
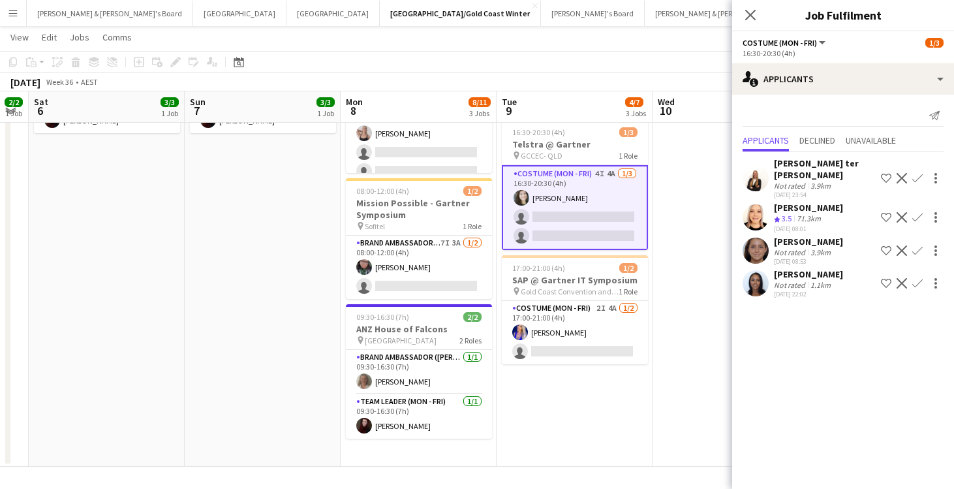
click at [563, 200] on app-card-role "Costume (Mon - Fri) 4I 4A 1/3 16:30-20:30 (4h) Tessa Cowan single-neutral-actio…" at bounding box center [575, 207] width 146 height 85
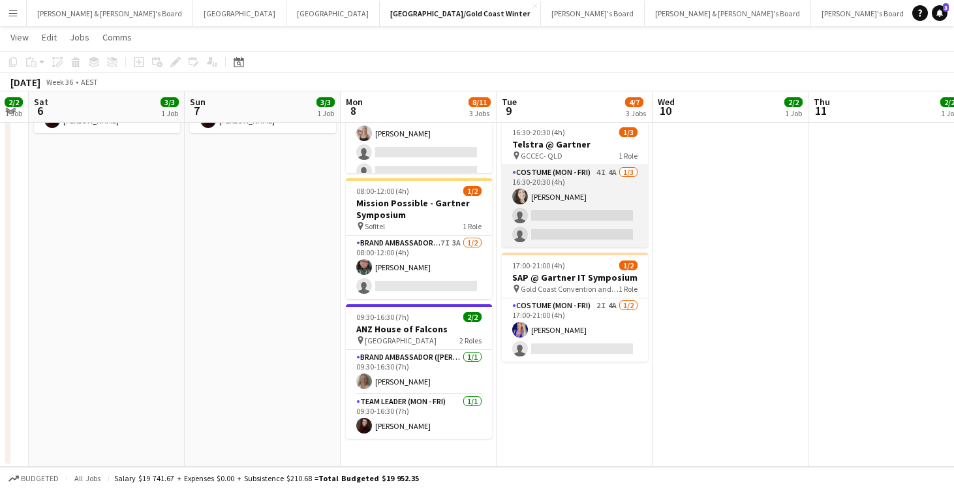
click at [563, 200] on app-card-role "Costume (Mon - Fri) 4I 4A 1/3 16:30-20:30 (4h) Tessa Cowan single-neutral-actio…" at bounding box center [575, 206] width 146 height 82
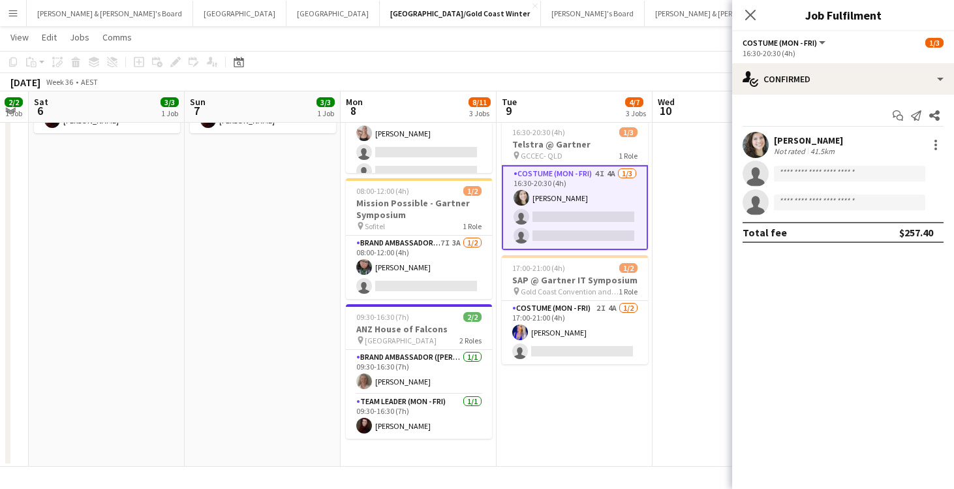
click at [804, 147] on div "Not rated" at bounding box center [791, 151] width 34 height 10
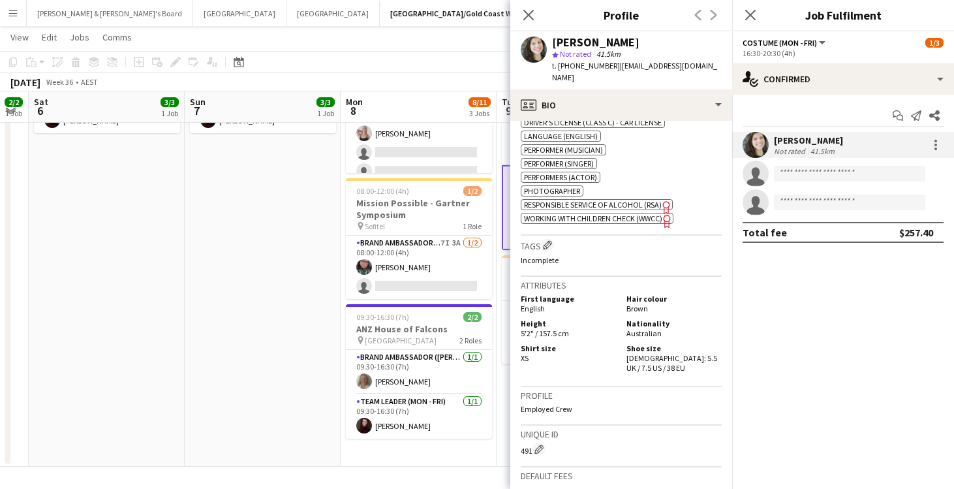
scroll to position [517, 0]
click at [526, 16] on icon "Close pop-in" at bounding box center [528, 14] width 12 height 12
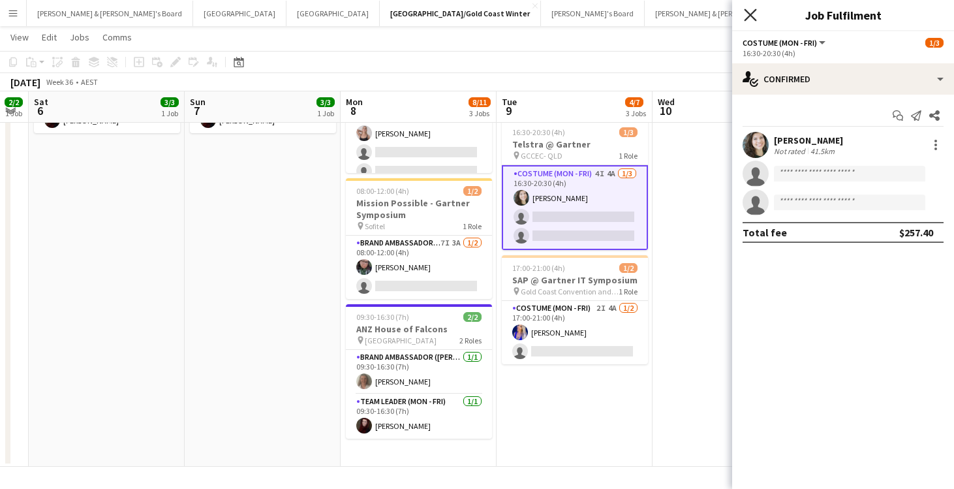
click at [749, 17] on icon at bounding box center [750, 14] width 12 height 12
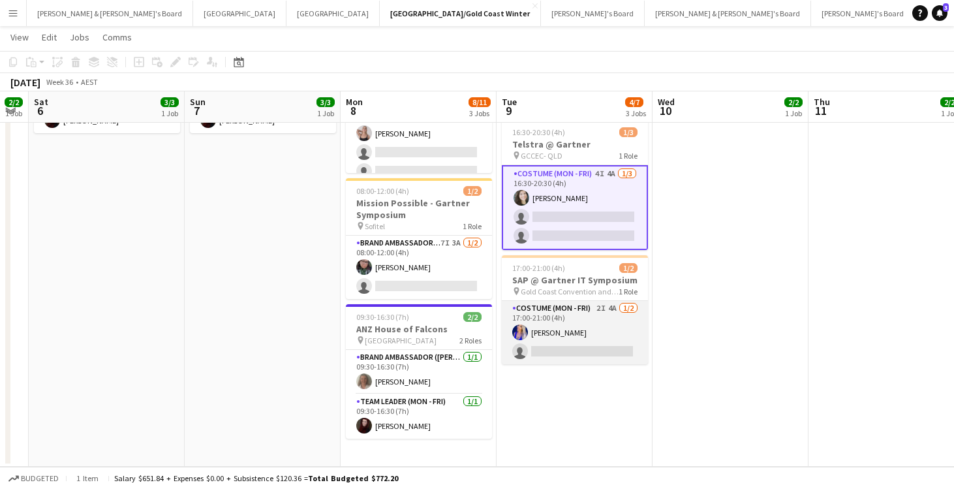
click at [556, 333] on app-card-role "Costume (Mon - Fri) 2I 4A 1/2 17:00-21:00 (4h) Melanie Clarke single-neutral-ac…" at bounding box center [575, 332] width 146 height 63
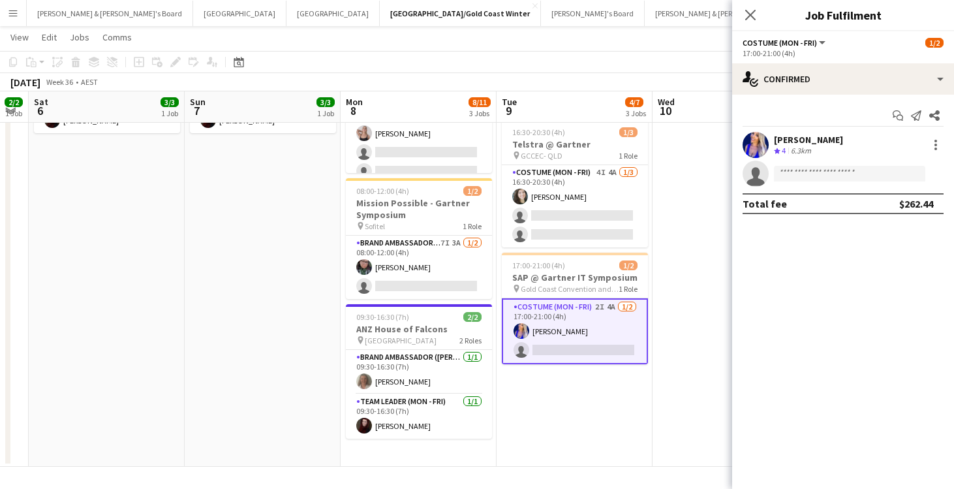
click at [802, 141] on div "[PERSON_NAME]" at bounding box center [808, 140] width 69 height 12
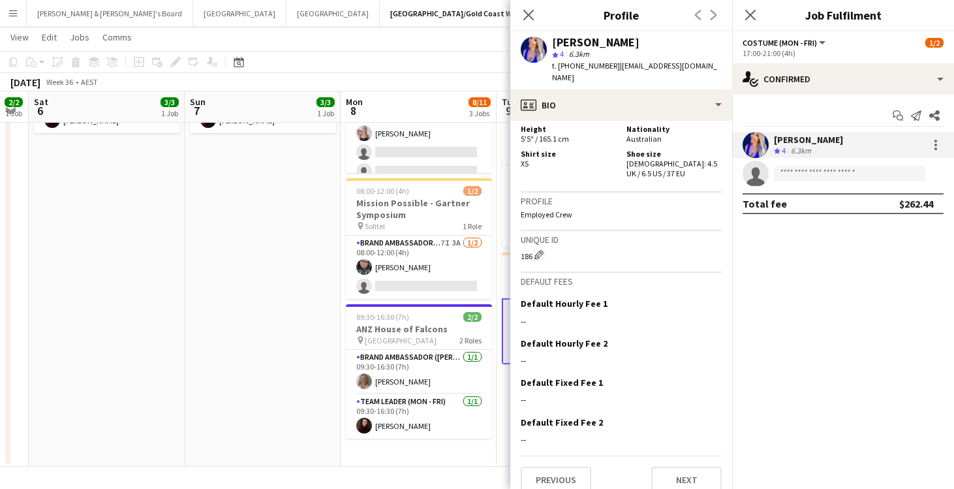
scroll to position [671, 0]
click at [688, 467] on button "Next" at bounding box center [686, 480] width 70 height 26
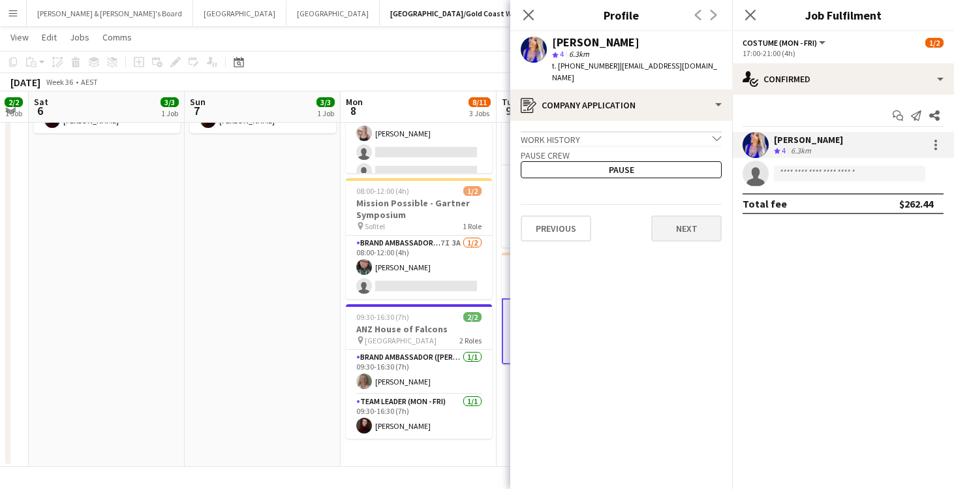
click at [685, 218] on button "Next" at bounding box center [686, 228] width 70 height 26
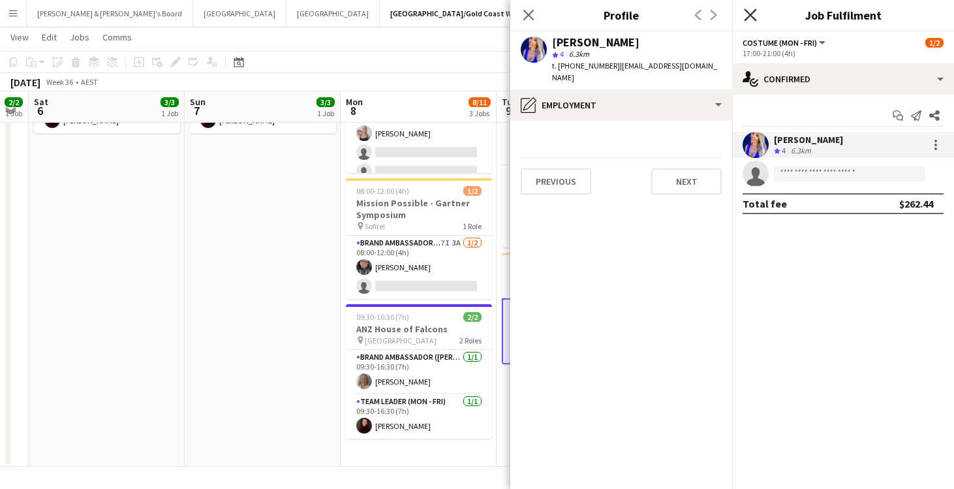
click at [753, 13] on icon at bounding box center [750, 14] width 12 height 12
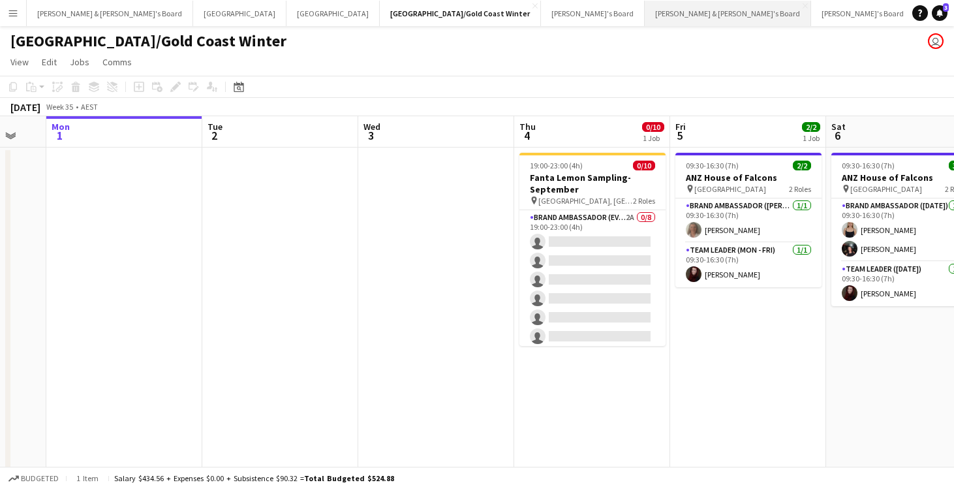
scroll to position [0, 0]
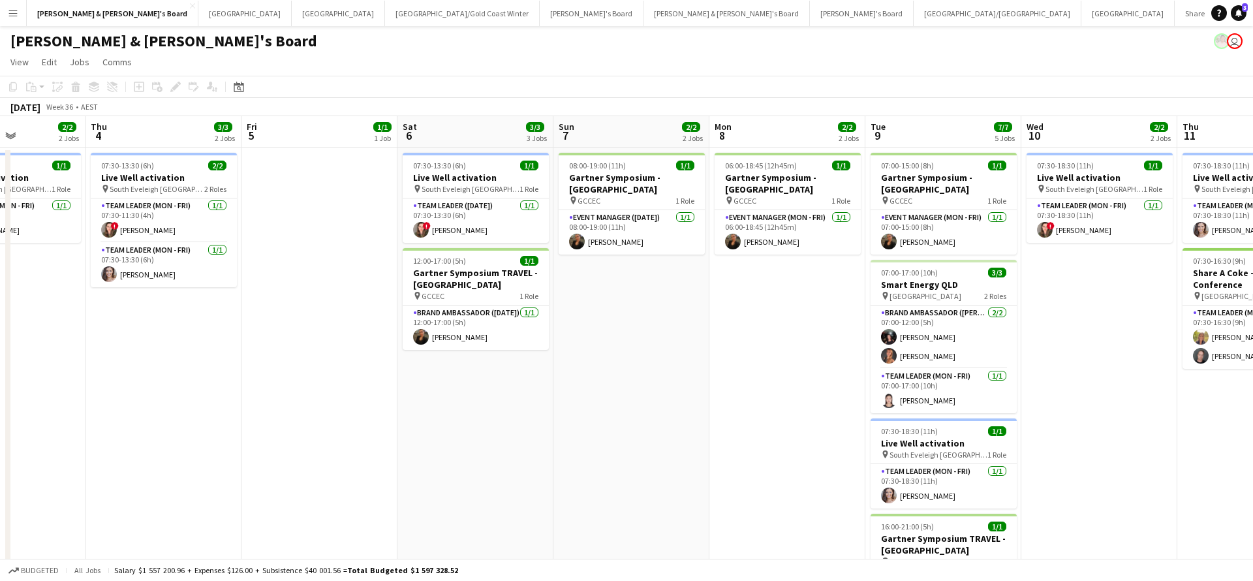
scroll to position [0, 396]
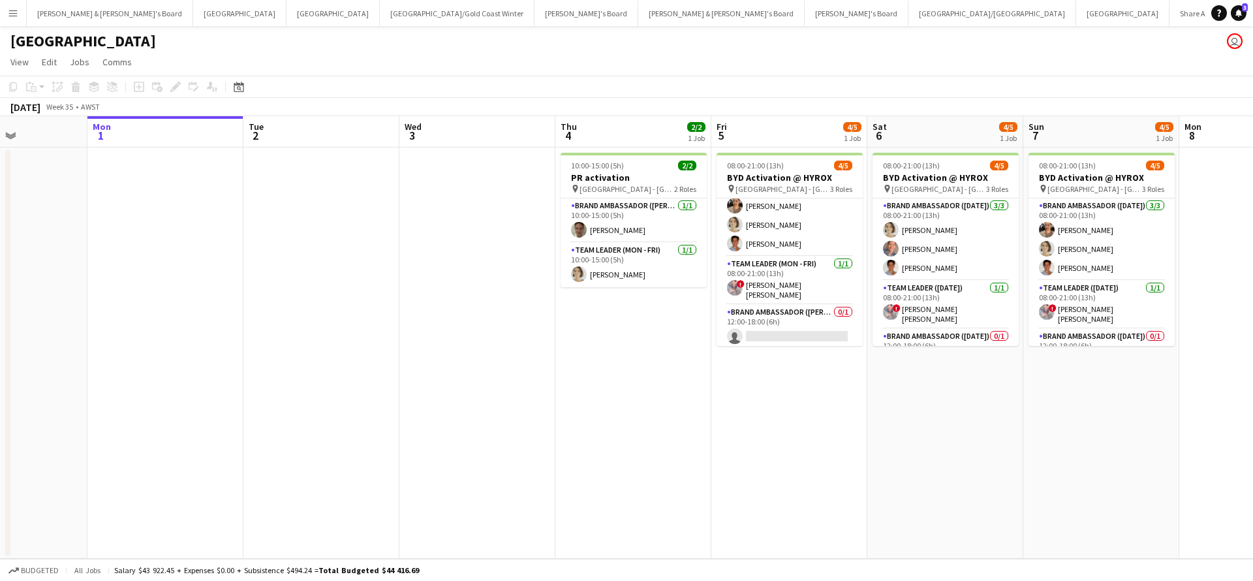
scroll to position [23, 0]
click at [791, 283] on app-card-role "Team Leader (Mon - Fri) 1/1 08:00-21:00 (13h) ! Jessica Bernardino Dinis" at bounding box center [789, 281] width 146 height 48
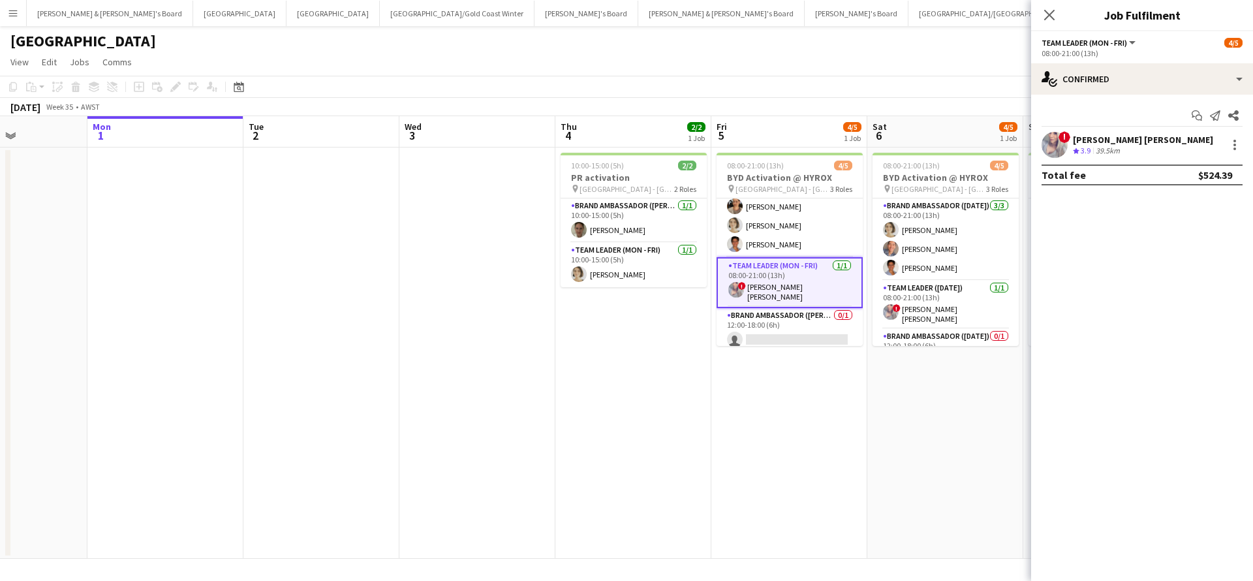
click at [1124, 145] on div "Crew rating 3.9 39.5km" at bounding box center [1142, 150] width 140 height 11
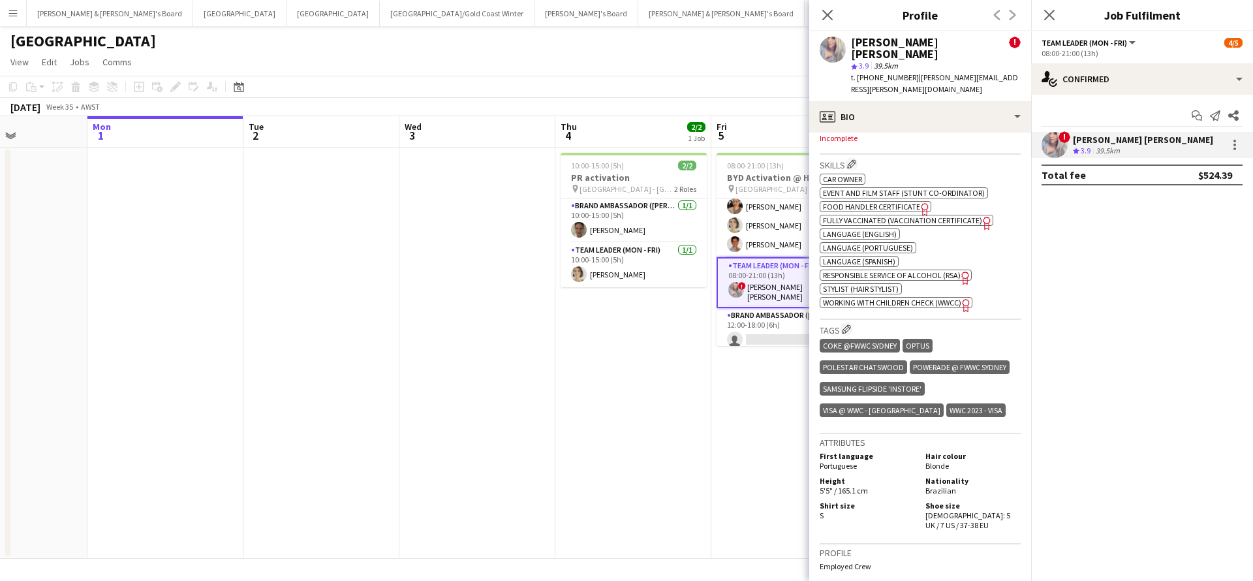
scroll to position [624, 0]
click at [746, 223] on app-card-role "Brand Ambassador (Mon - Fri) 3/3 08:00-21:00 (13h) Amanda Joseph Liris Weinhard…" at bounding box center [789, 216] width 146 height 82
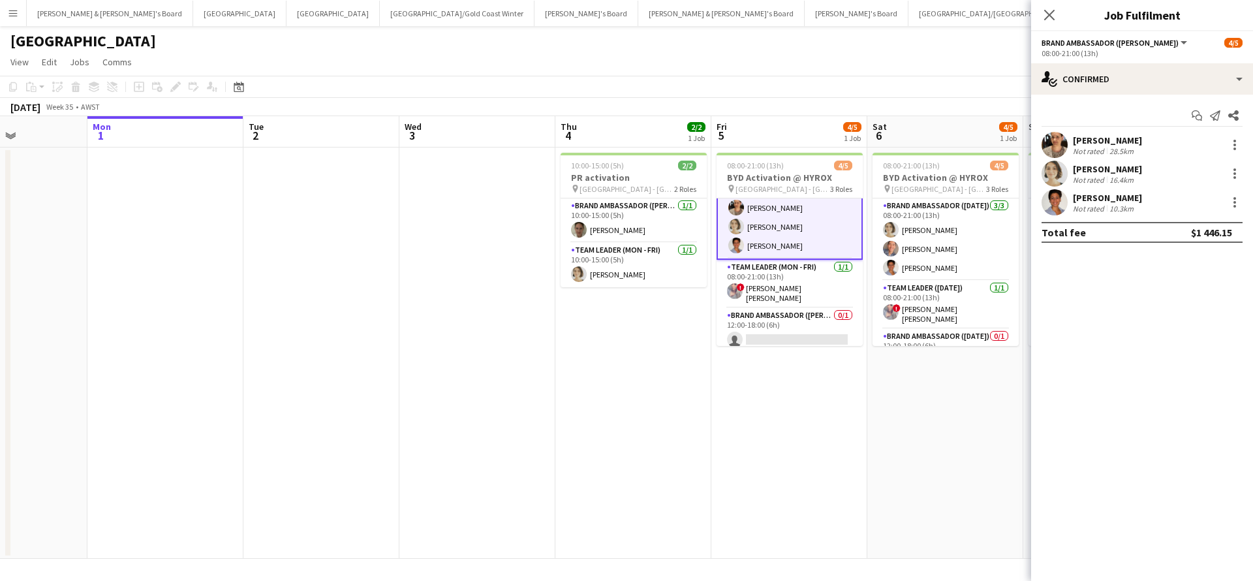
click at [1121, 145] on div "[PERSON_NAME]" at bounding box center [1106, 140] width 69 height 12
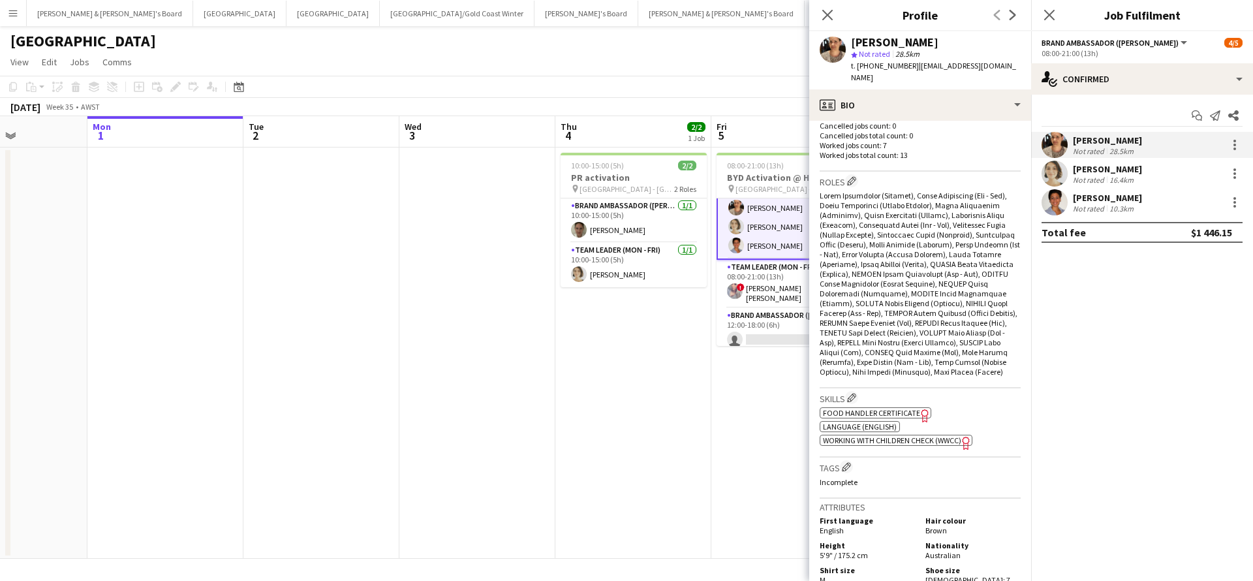
scroll to position [377, 0]
click at [1104, 181] on div "Not rated" at bounding box center [1089, 180] width 34 height 10
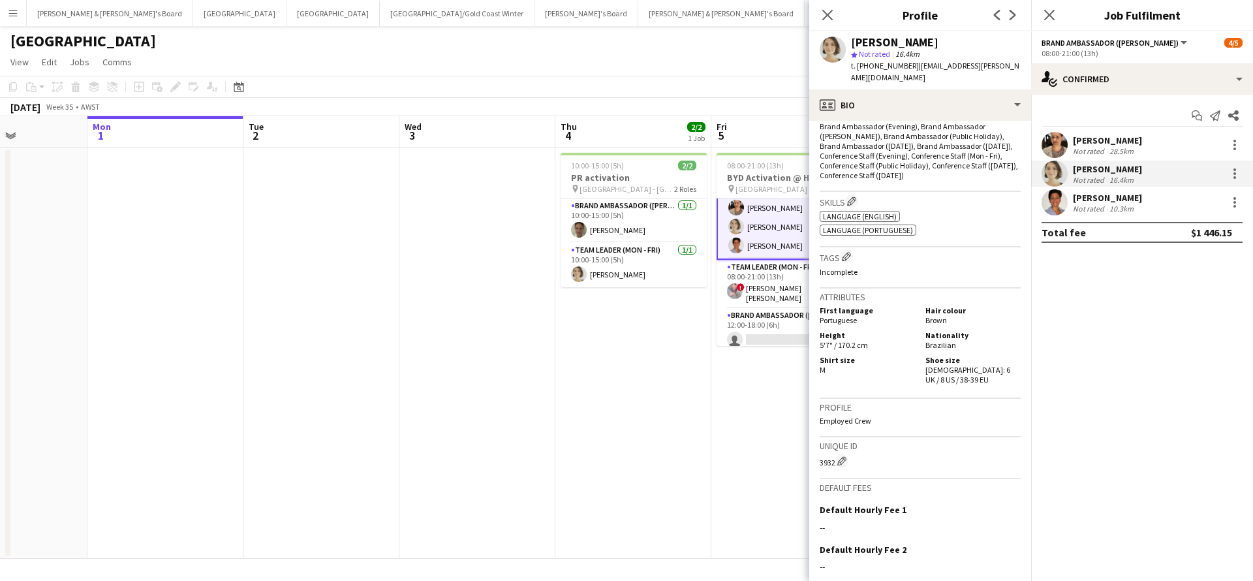
scroll to position [454, 0]
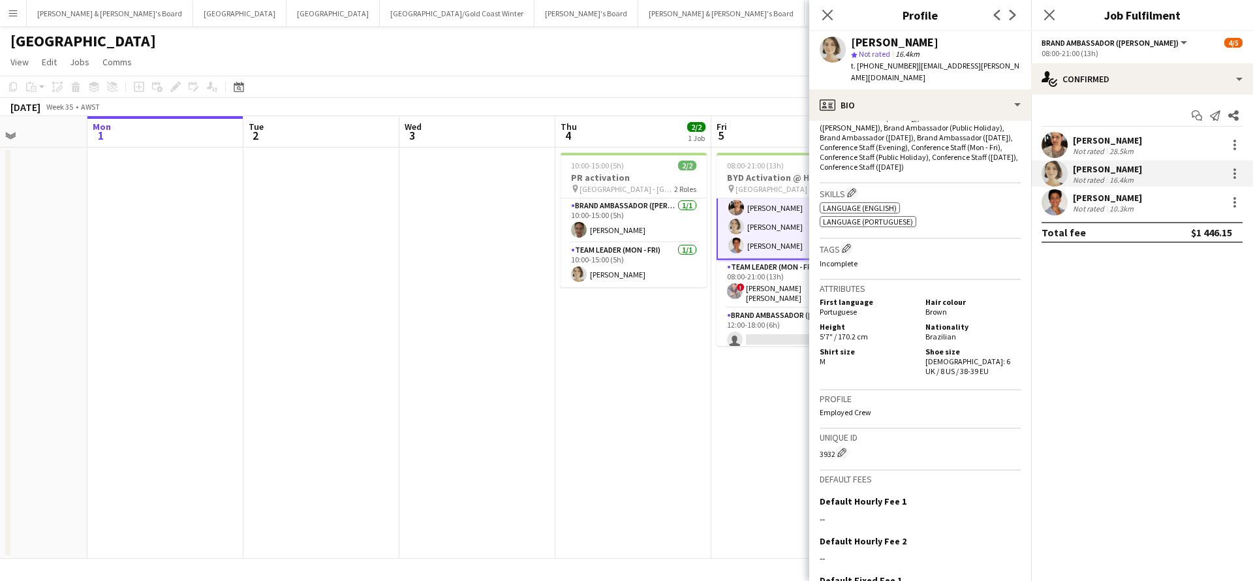
click at [1103, 200] on div "[PERSON_NAME]" at bounding box center [1106, 198] width 69 height 12
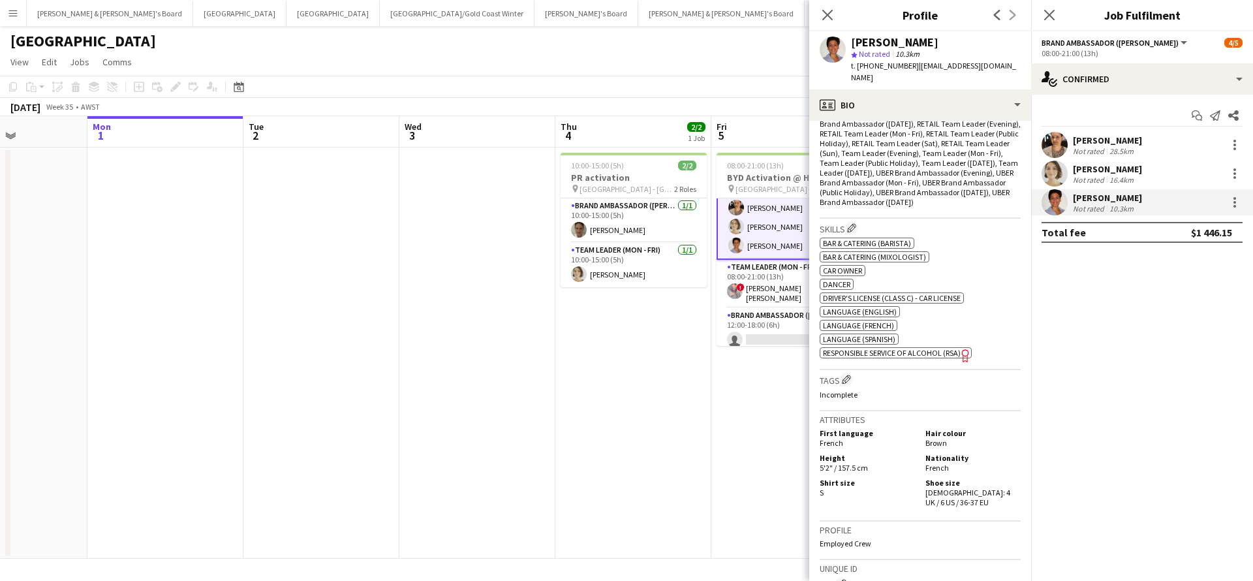
scroll to position [547, 0]
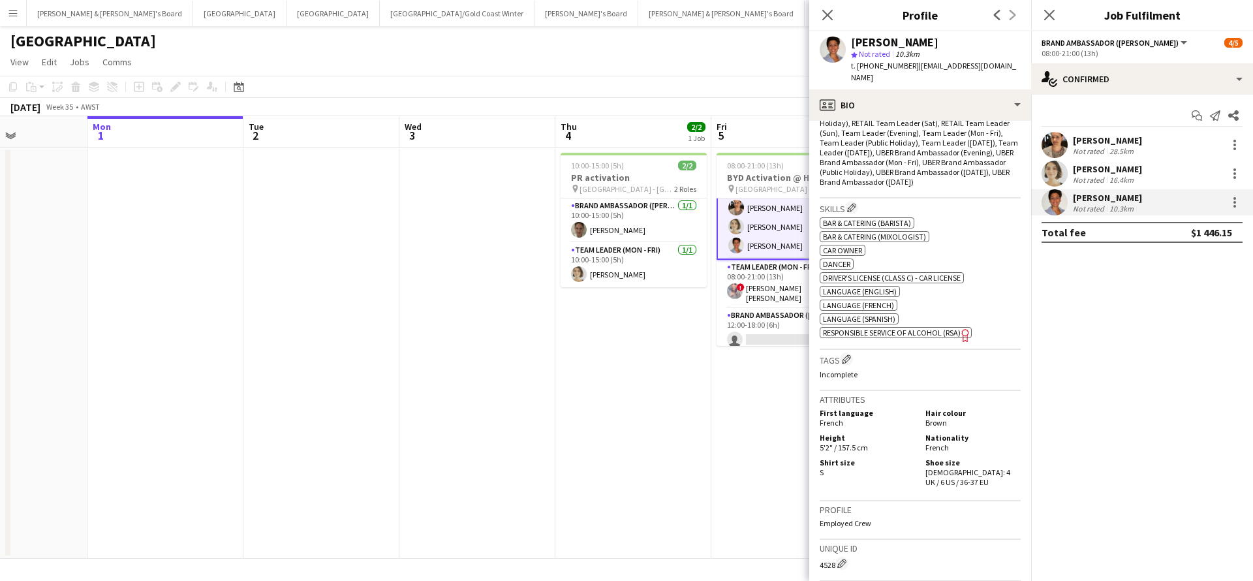
click at [763, 441] on app-date-cell "08:00-21:00 (13h) 4/5 BYD Activation @ HYROX pin Perth - WA 3 Roles Brand Ambas…" at bounding box center [789, 352] width 156 height 411
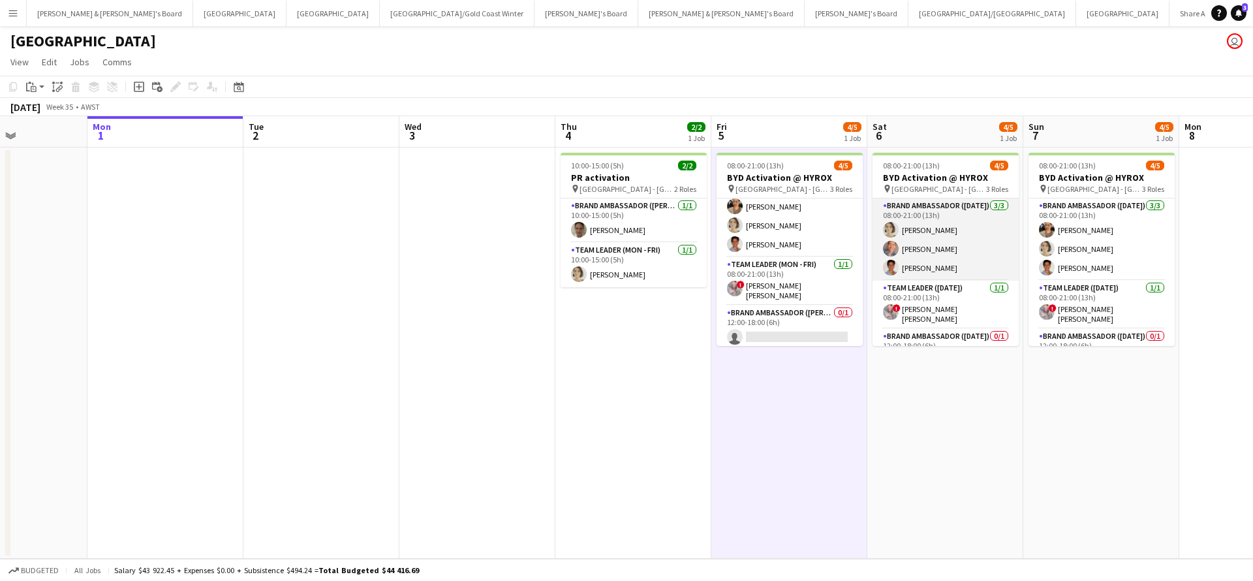
click at [919, 252] on app-card-role "Brand Ambassador (Saturday) 3/3 08:00-21:00 (13h) Liris Weinhardt Ivan Hui yahe…" at bounding box center [945, 239] width 146 height 82
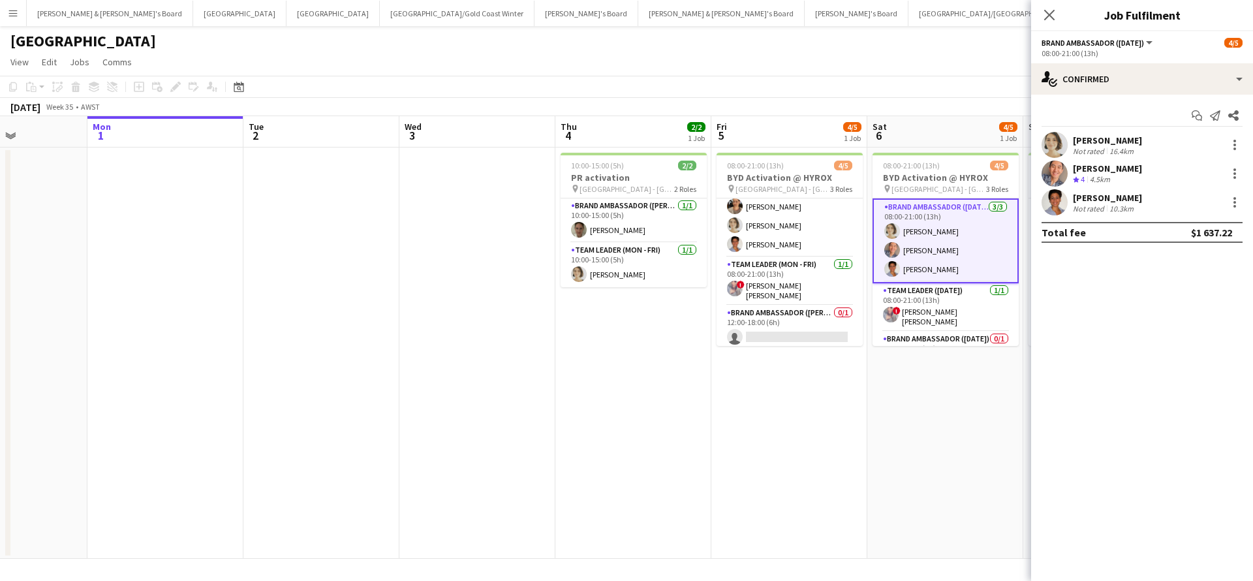
click at [1087, 174] on div "Crew rating 4" at bounding box center [1079, 179] width 14 height 11
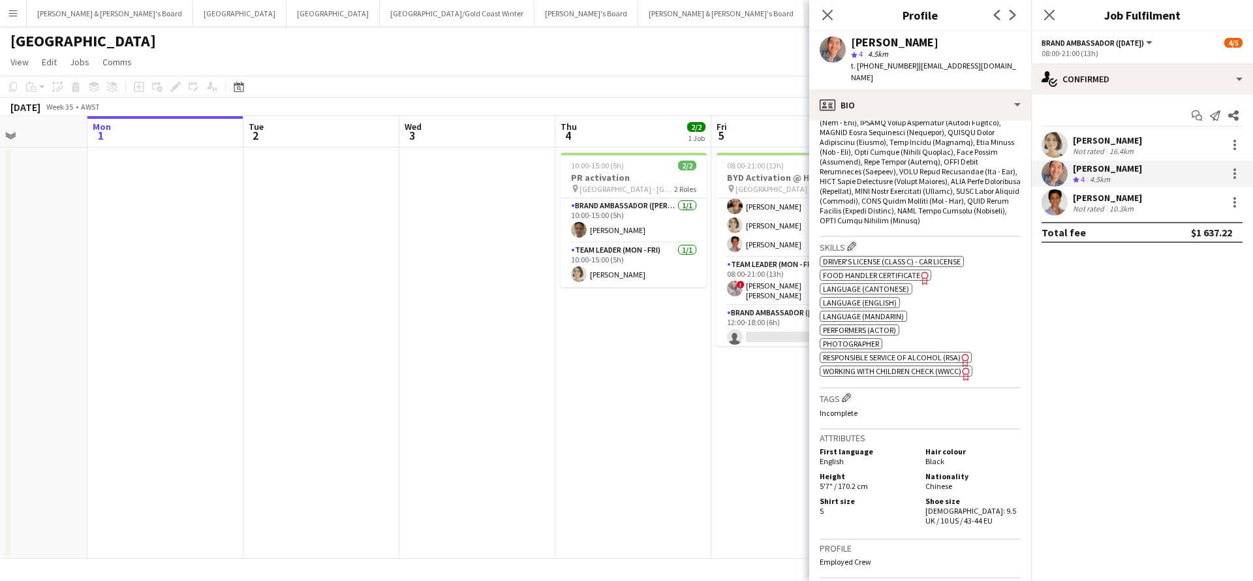
scroll to position [536, 0]
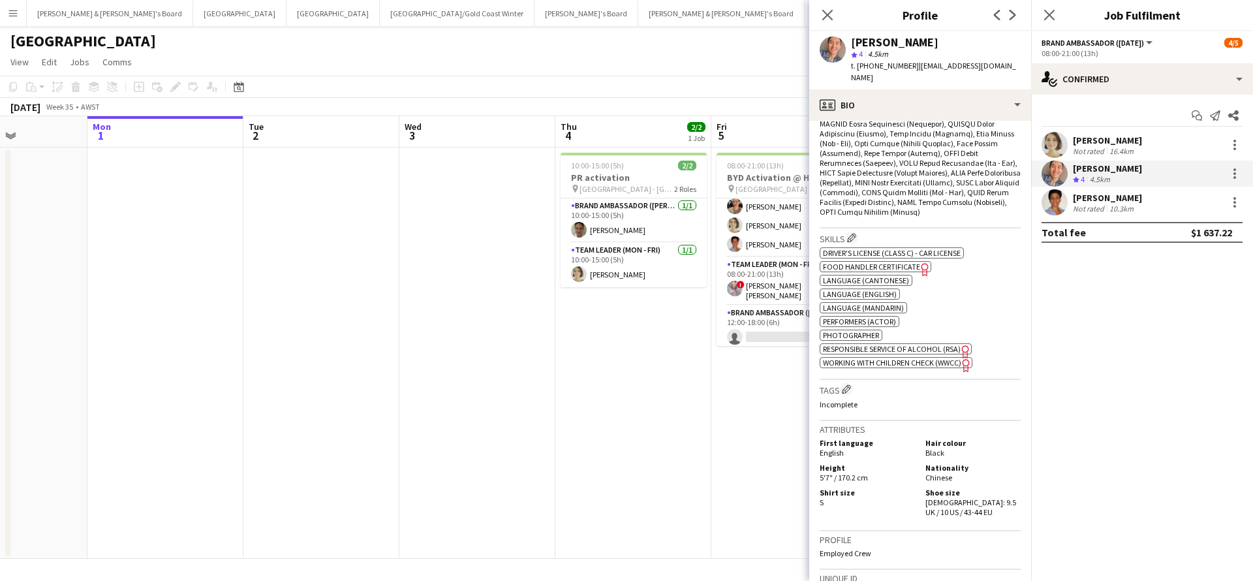
click at [692, 508] on app-date-cell "10:00-15:00 (5h) 2/2 PR activation pin Perth - WA 2 Roles Brand Ambassador (Mon…" at bounding box center [633, 352] width 156 height 411
